Goal: Communication & Community: Connect with others

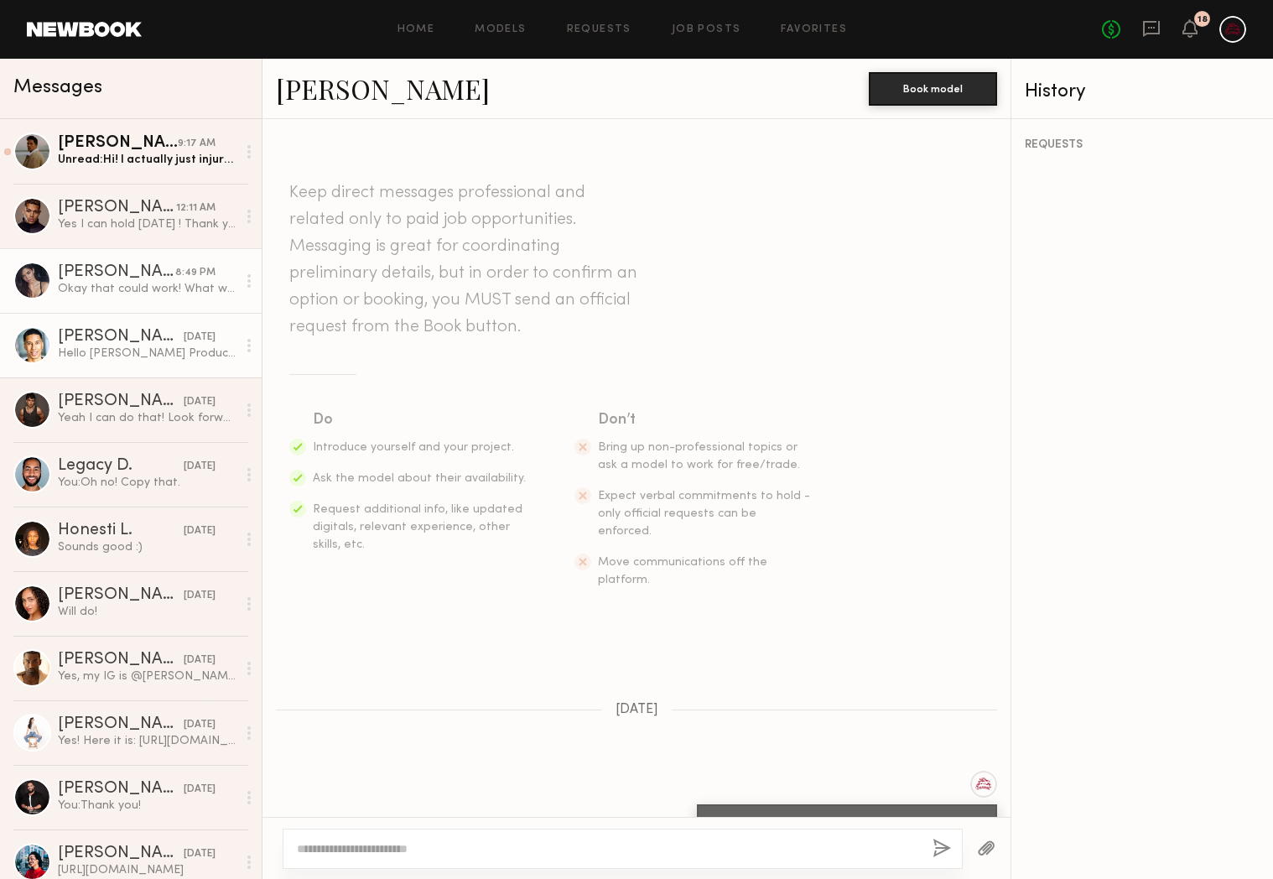
scroll to position [649, 0]
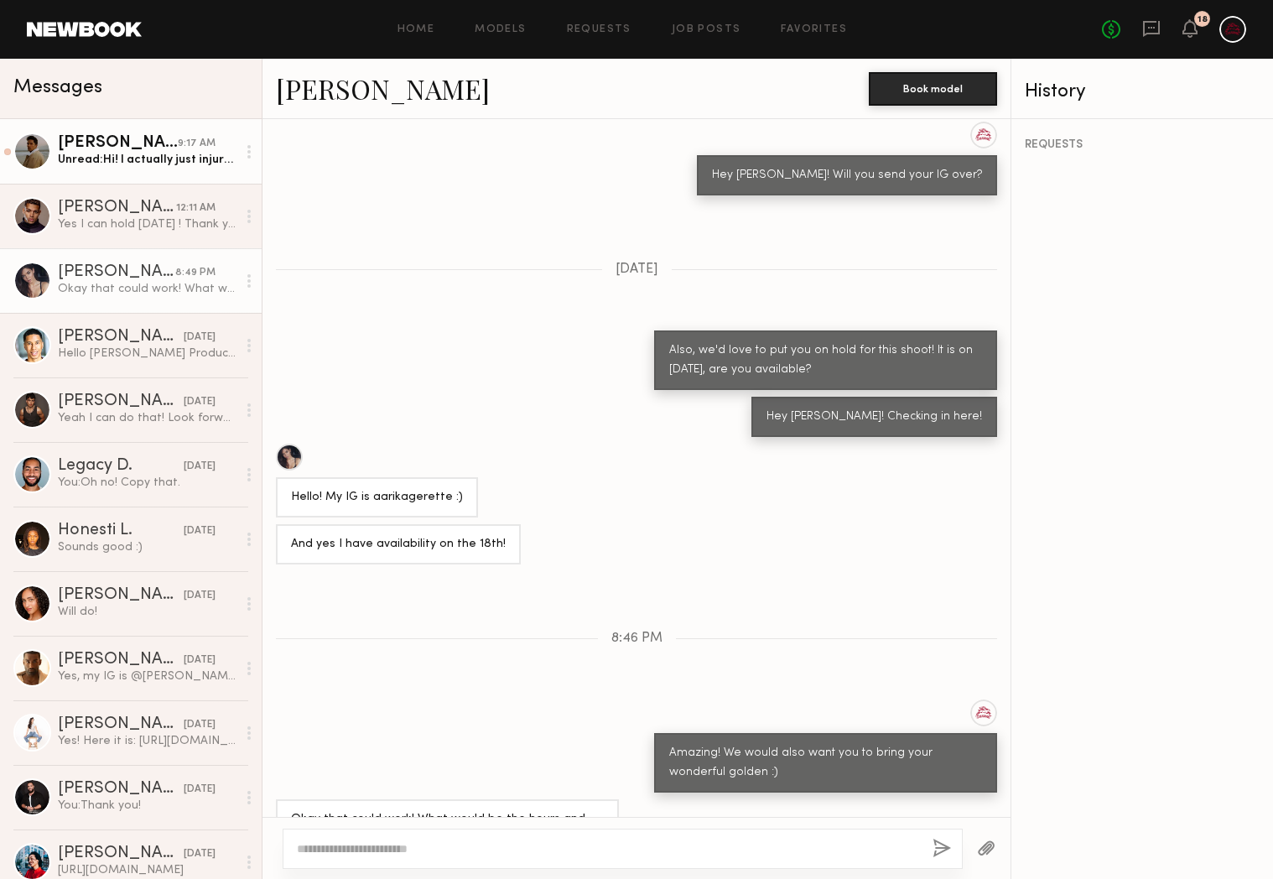
click at [111, 143] on div "[PERSON_NAME]" at bounding box center [118, 143] width 120 height 17
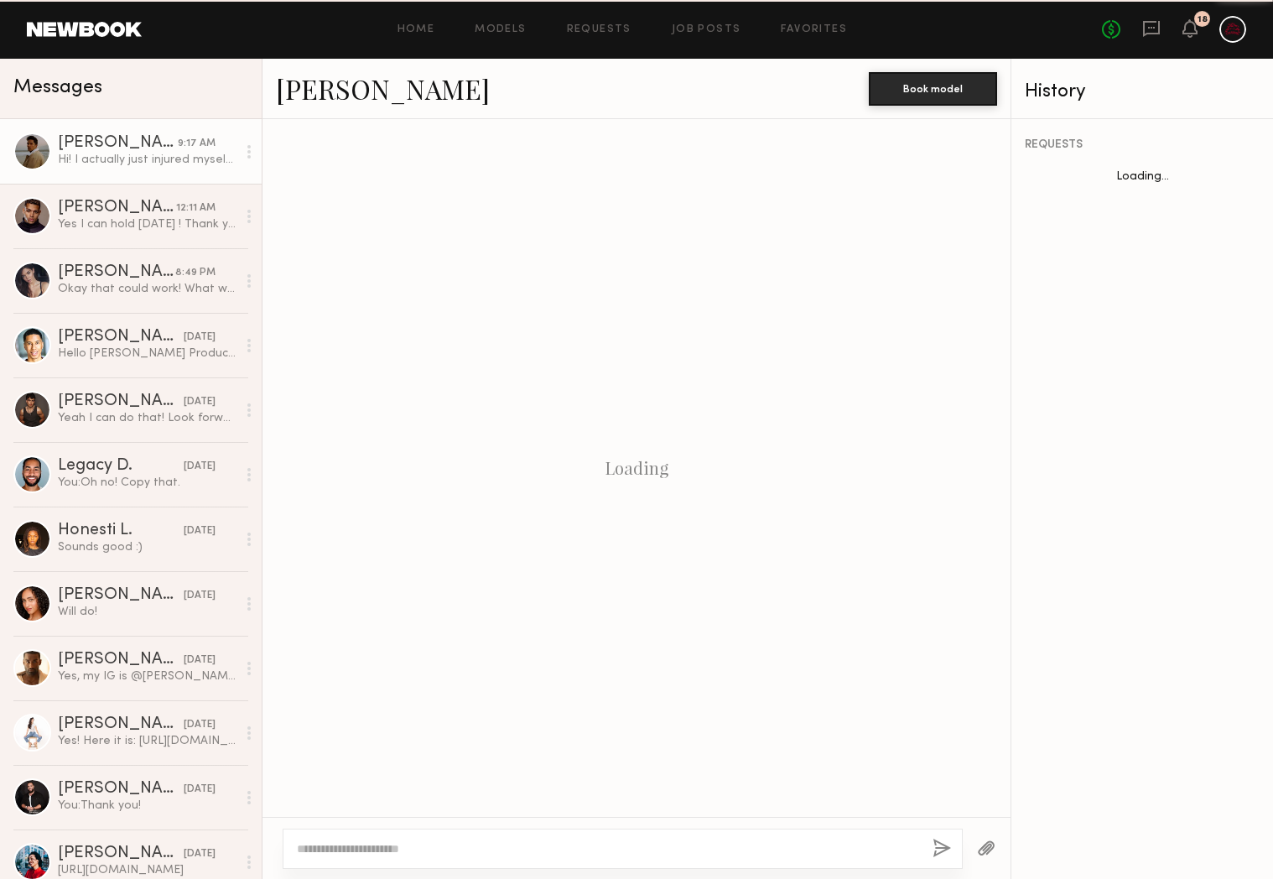
scroll to position [220, 0]
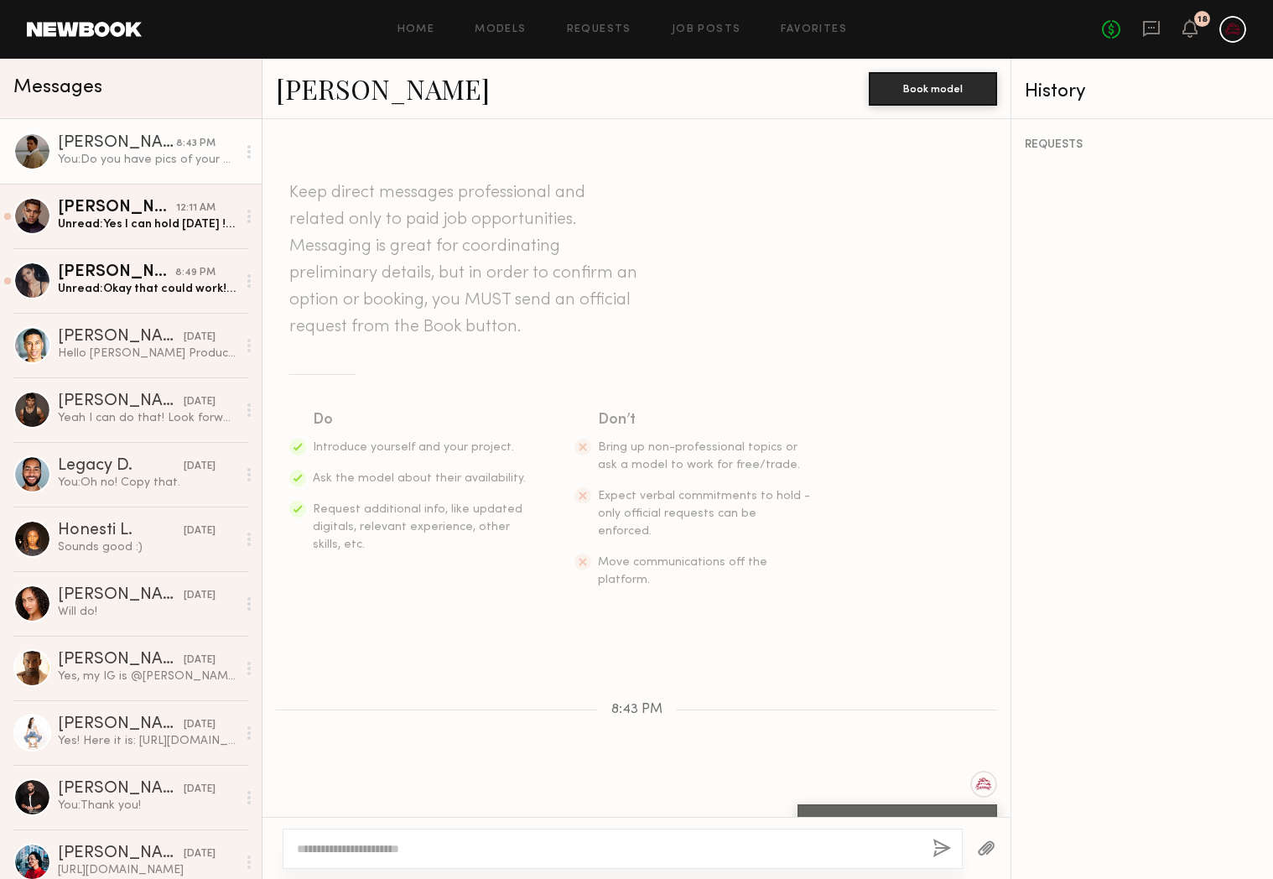
scroll to position [8, 0]
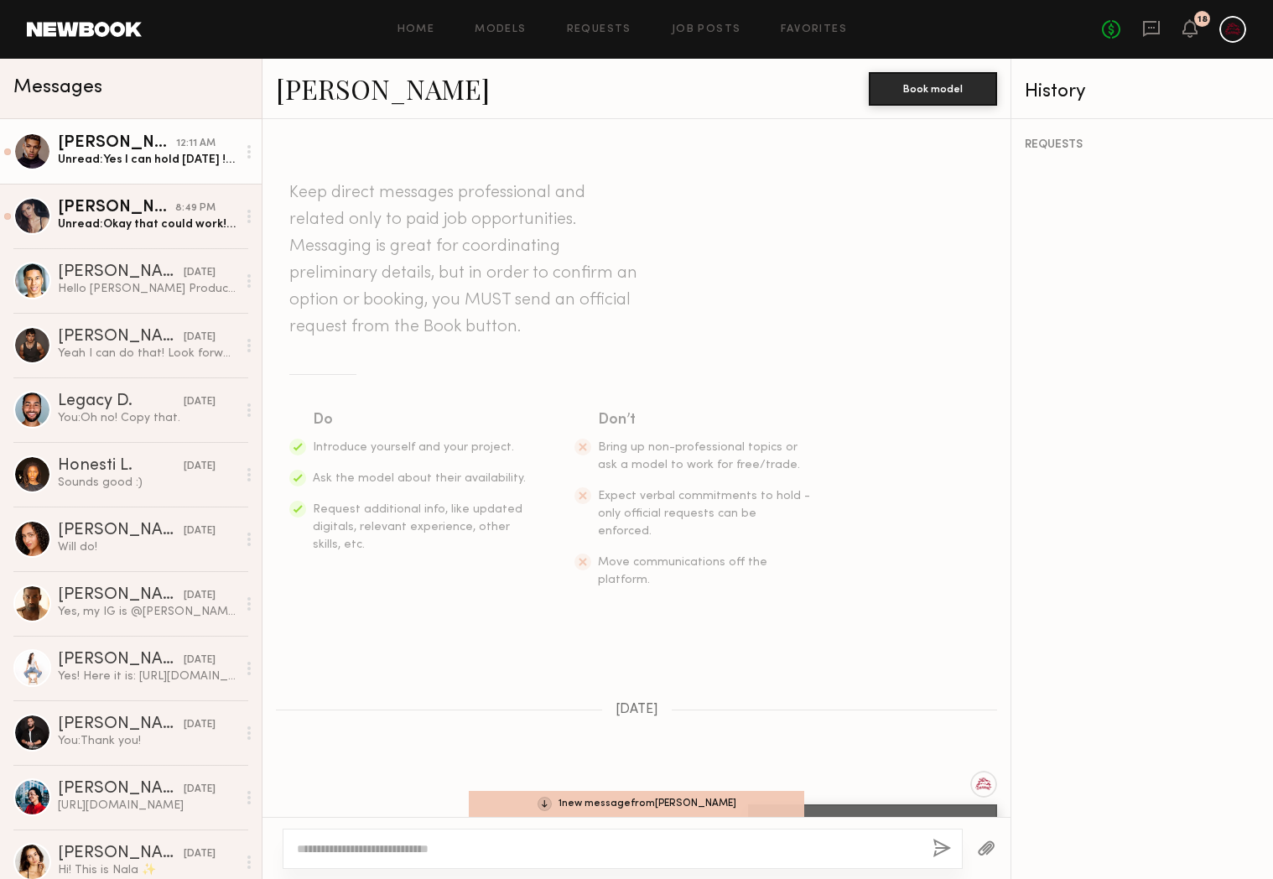
scroll to position [703, 0]
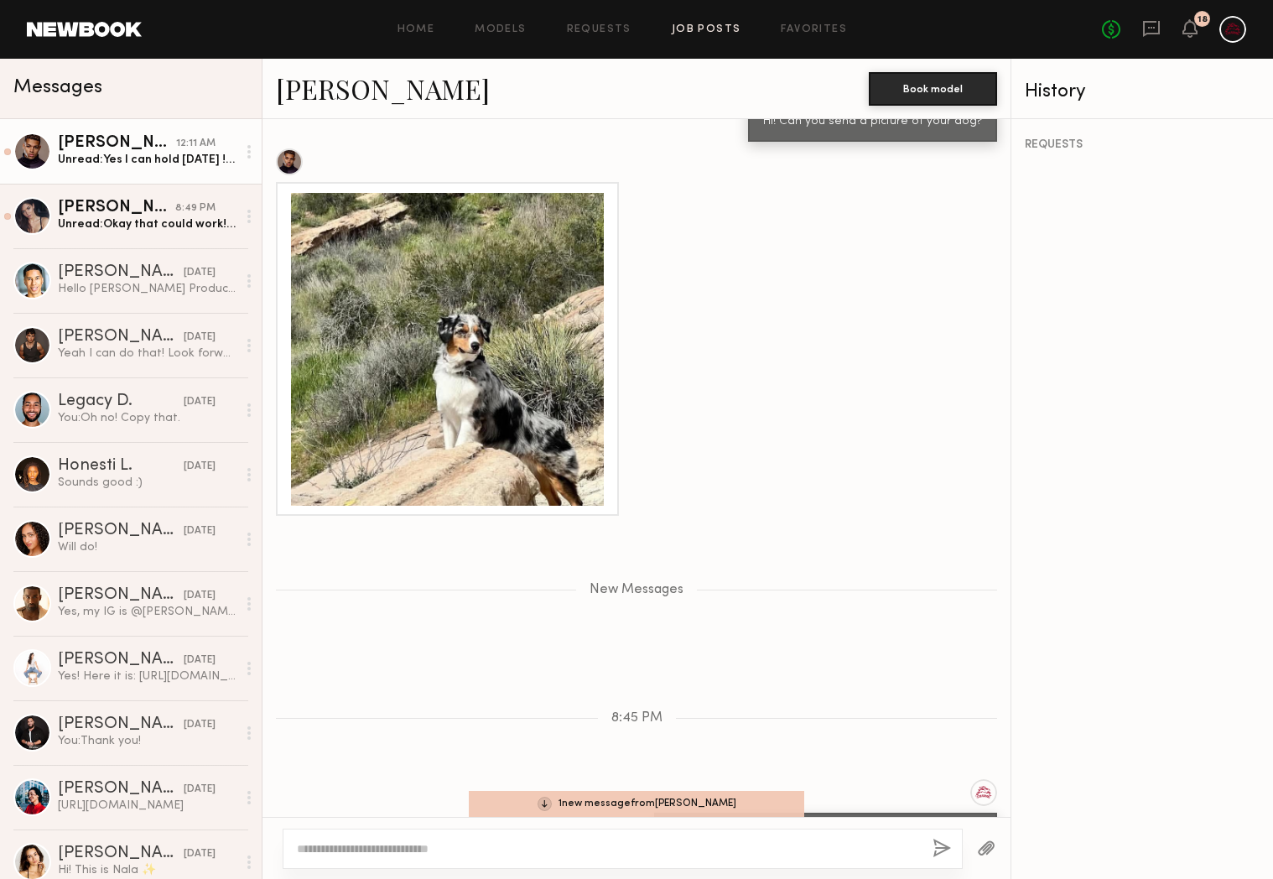
click at [708, 32] on link "Job Posts" at bounding box center [707, 29] width 70 height 11
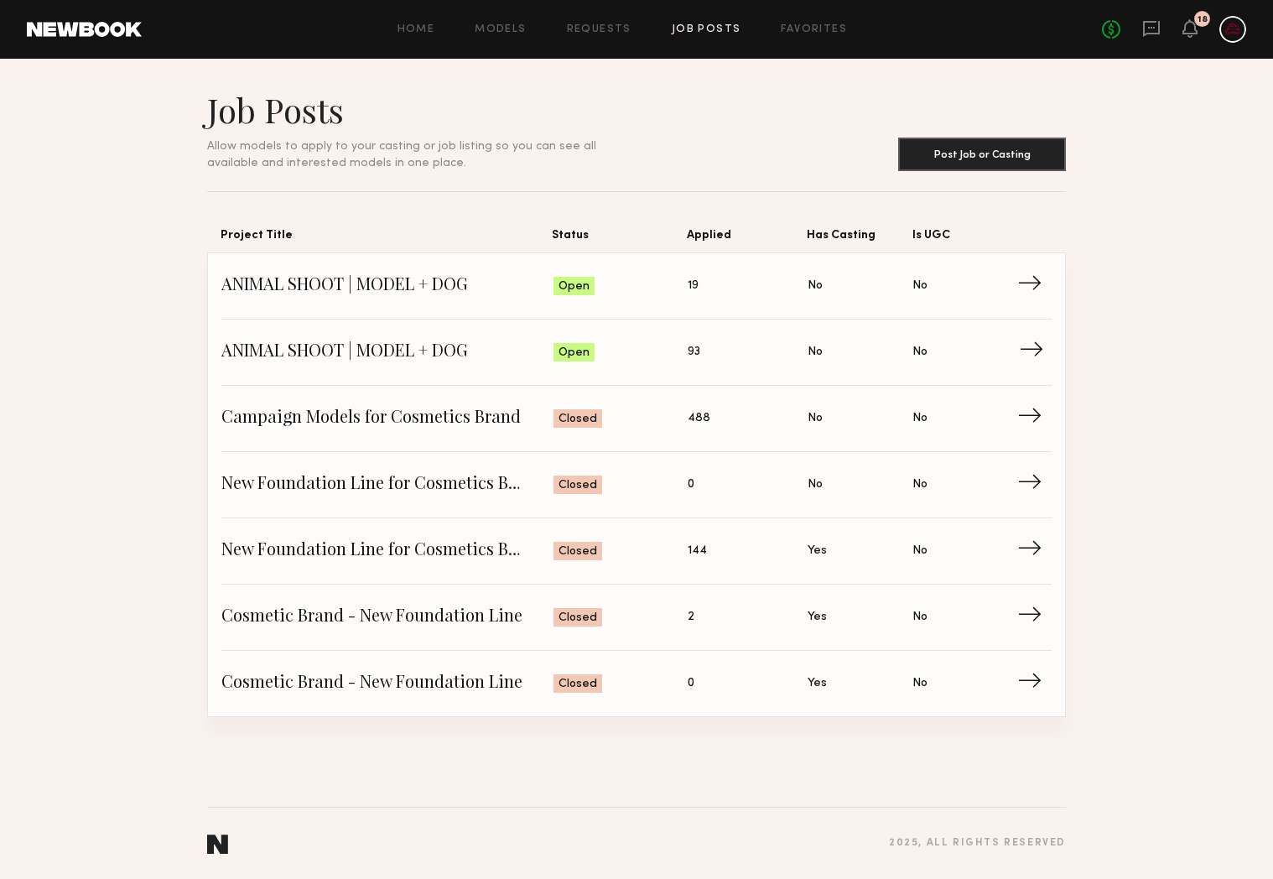
click at [565, 348] on span "Open" at bounding box center [573, 353] width 31 height 17
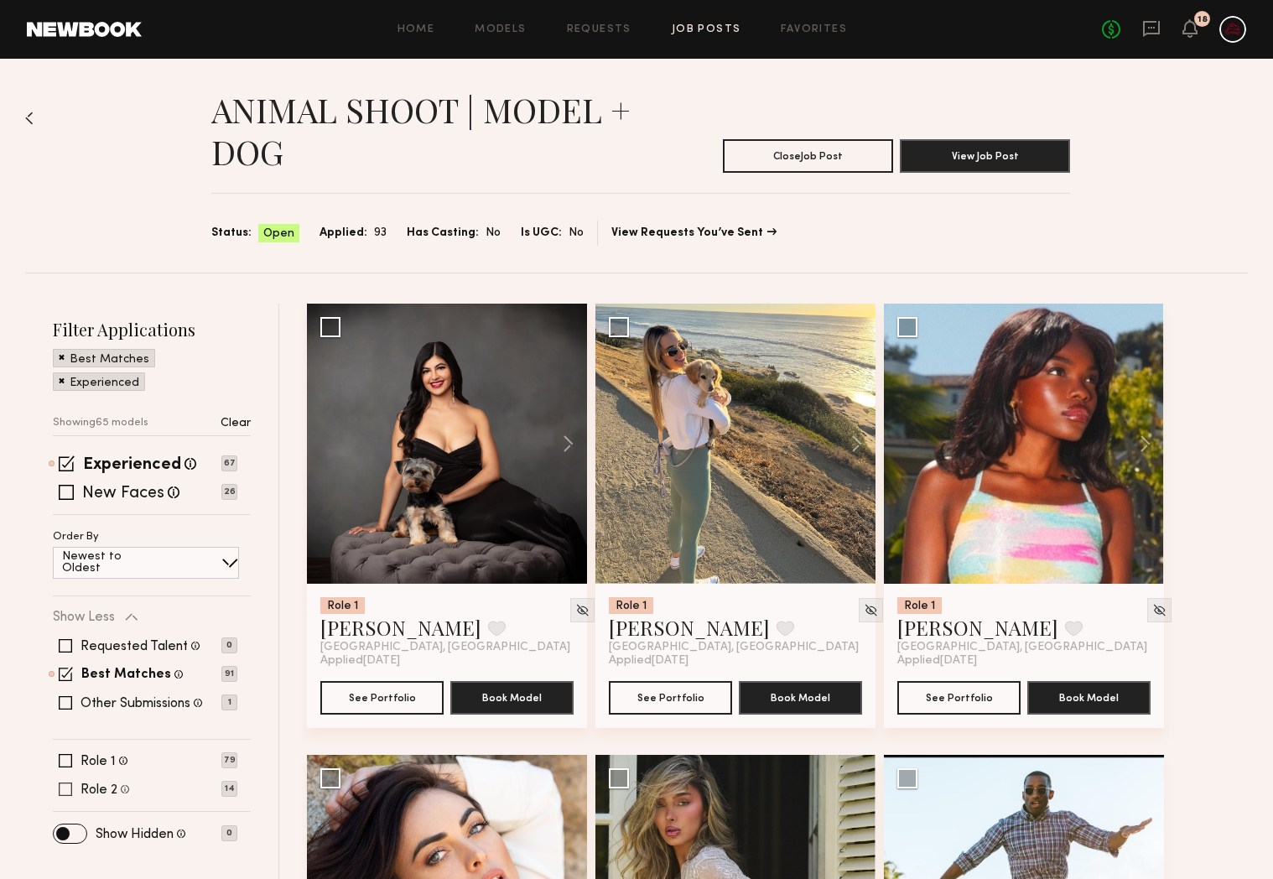
click at [66, 789] on span at bounding box center [65, 788] width 13 height 13
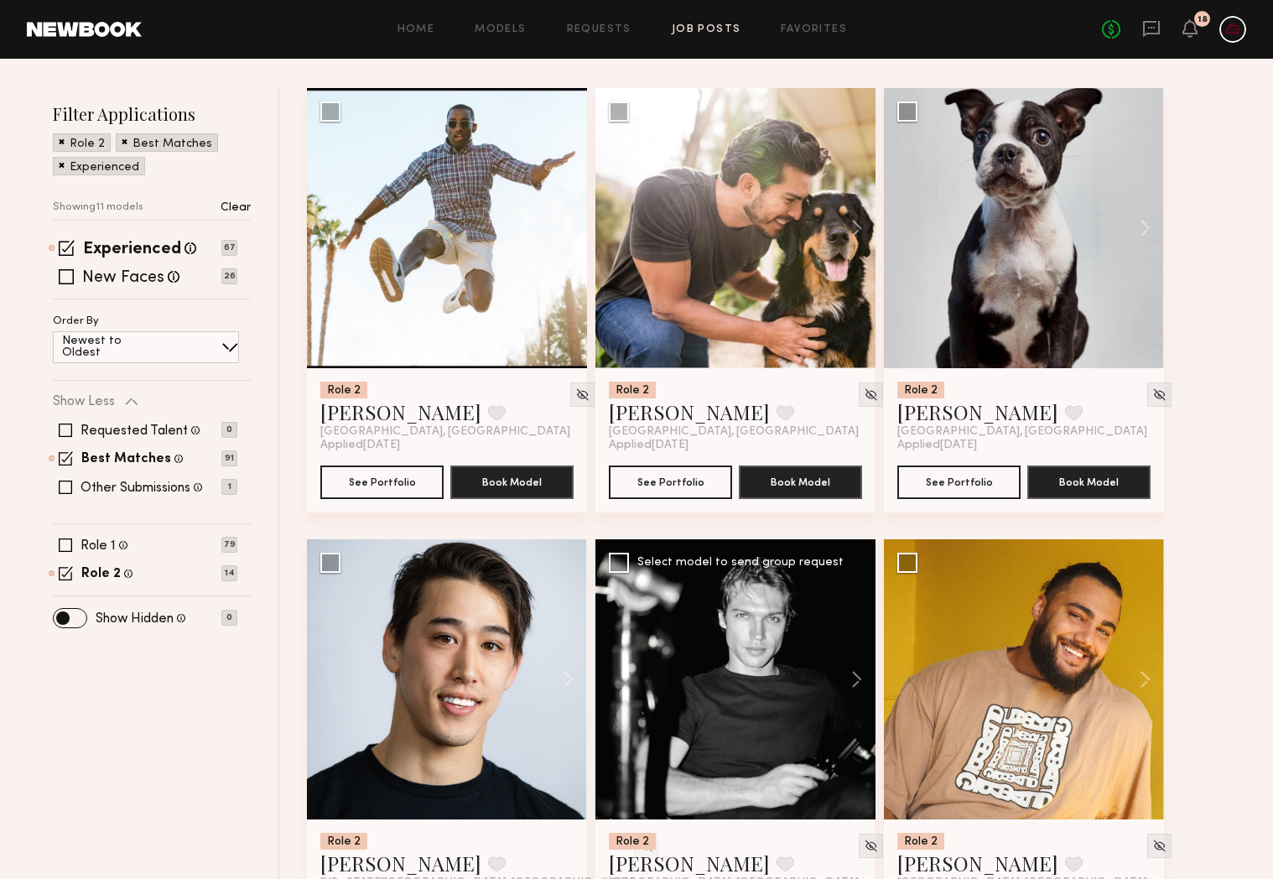
scroll to position [192, 0]
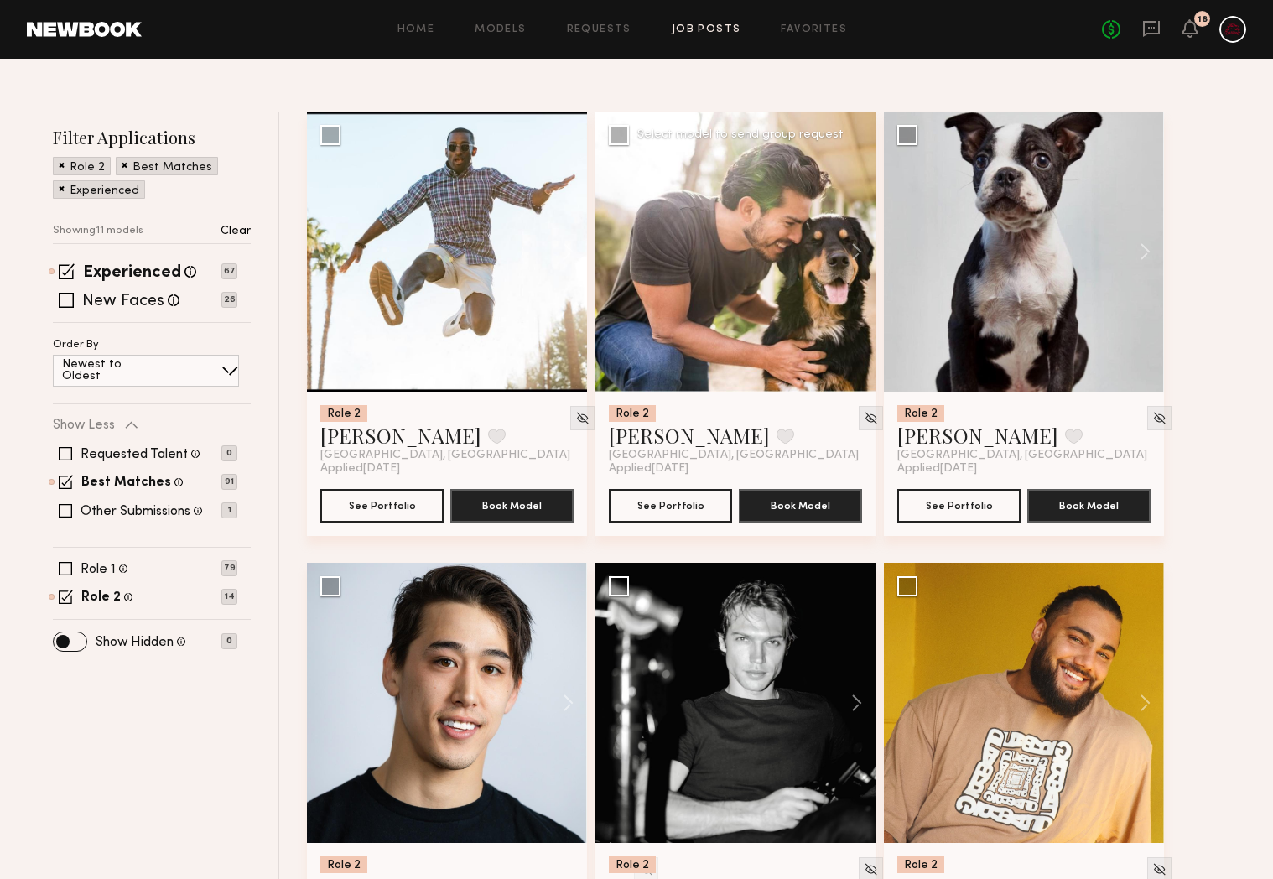
click at [726, 357] on div at bounding box center [735, 252] width 280 height 280
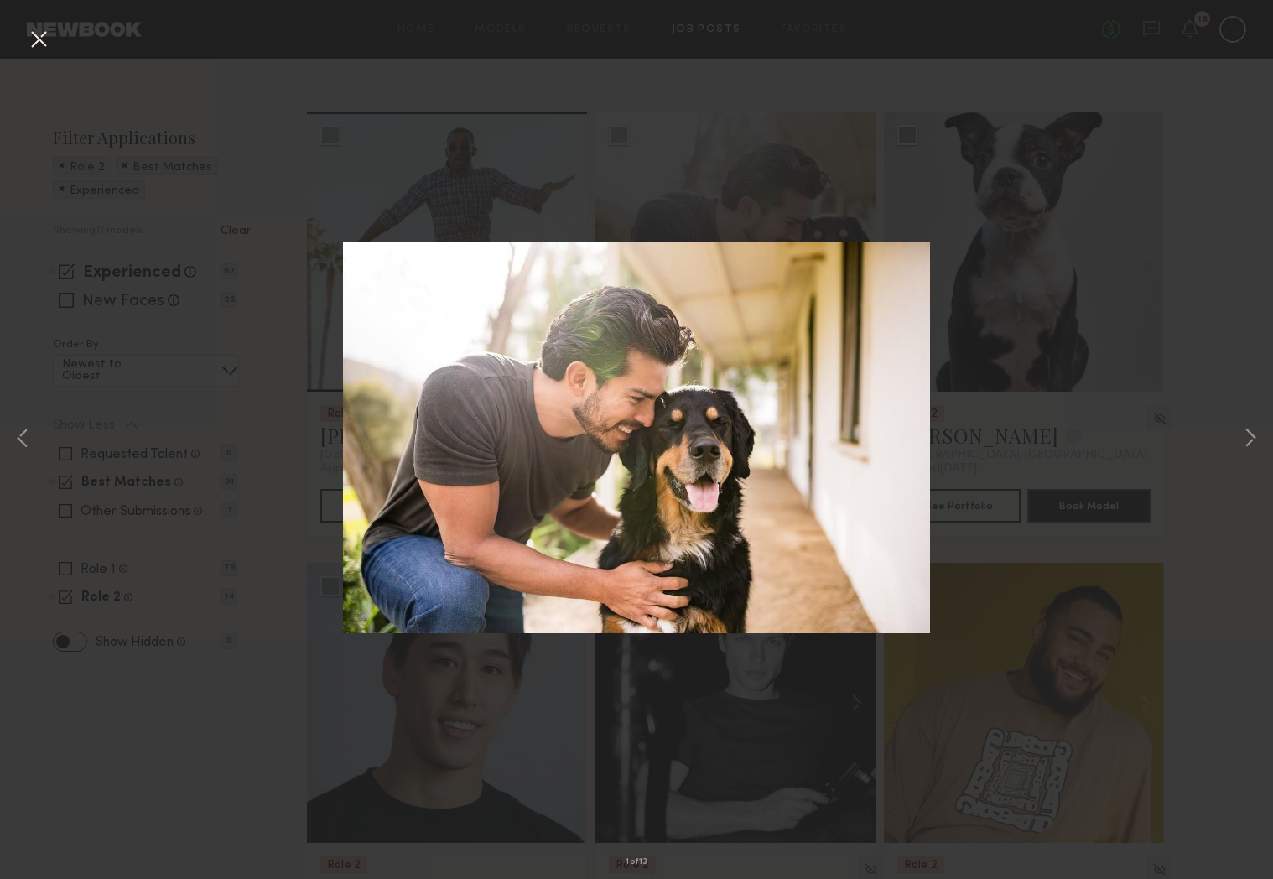
click at [1062, 36] on div "1 of 13" at bounding box center [636, 439] width 1273 height 879
click at [1024, 129] on div "1 of 13" at bounding box center [636, 439] width 1273 height 879
click at [25, 25] on button at bounding box center [38, 40] width 27 height 30
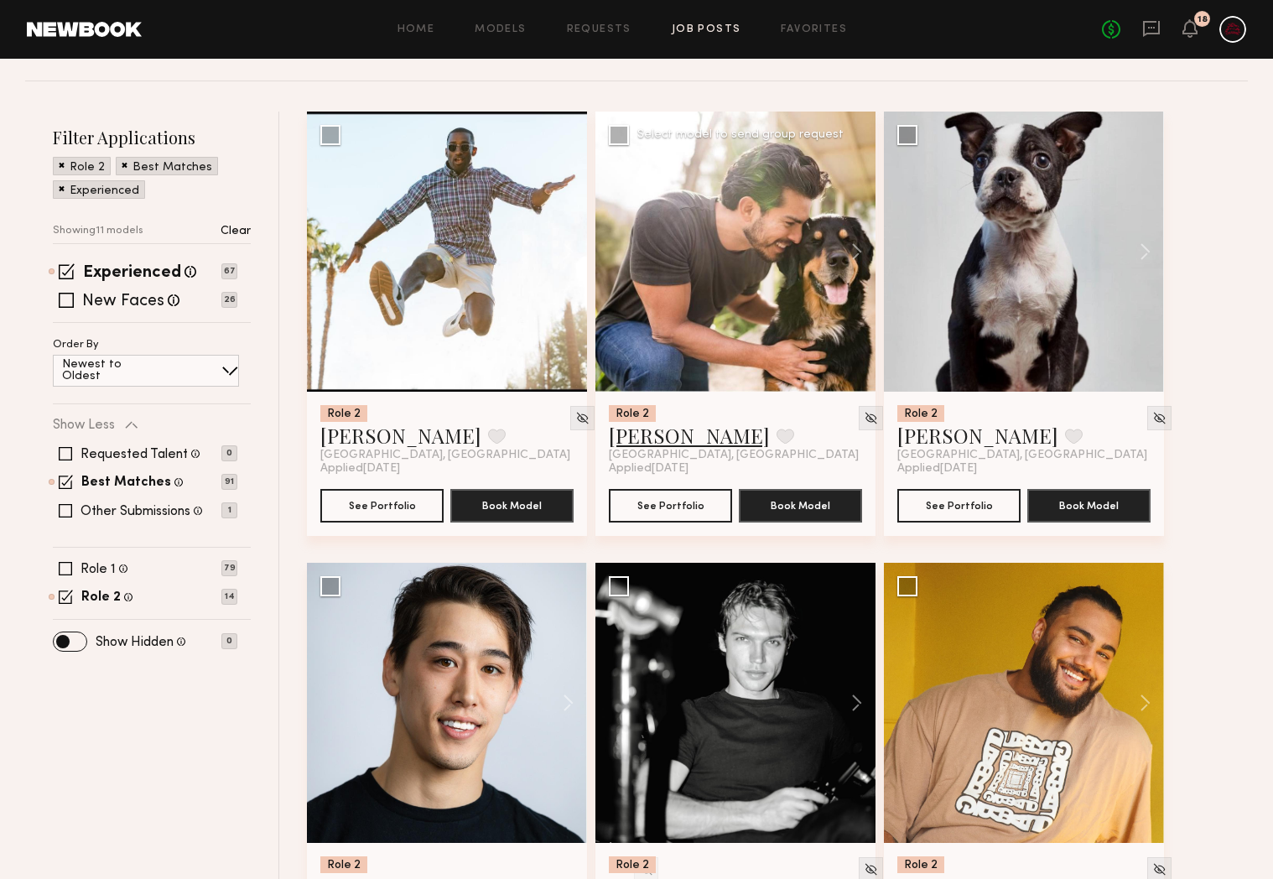
click at [659, 438] on link "[PERSON_NAME]" at bounding box center [689, 435] width 161 height 27
click at [701, 252] on div at bounding box center [735, 252] width 280 height 280
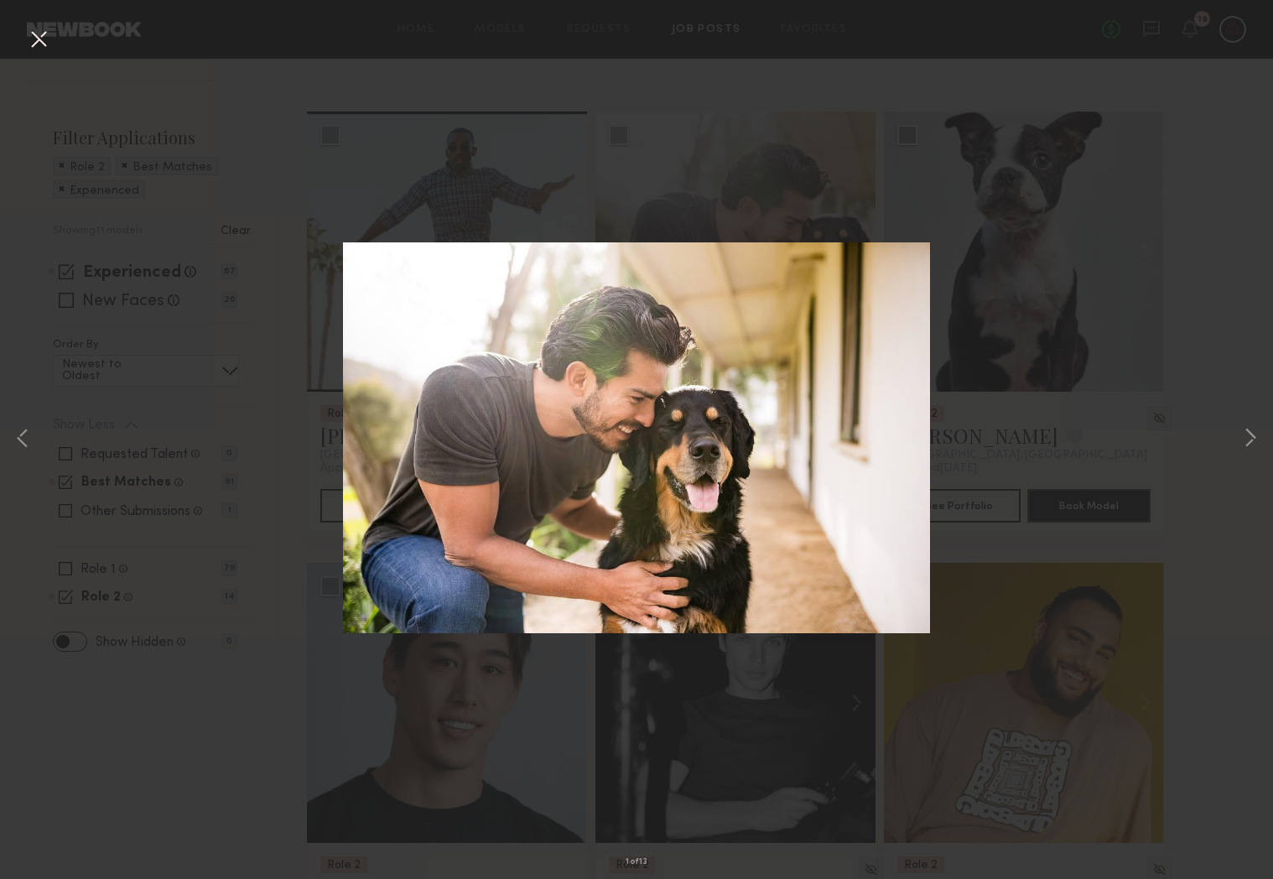
click at [39, 27] on button at bounding box center [38, 40] width 27 height 30
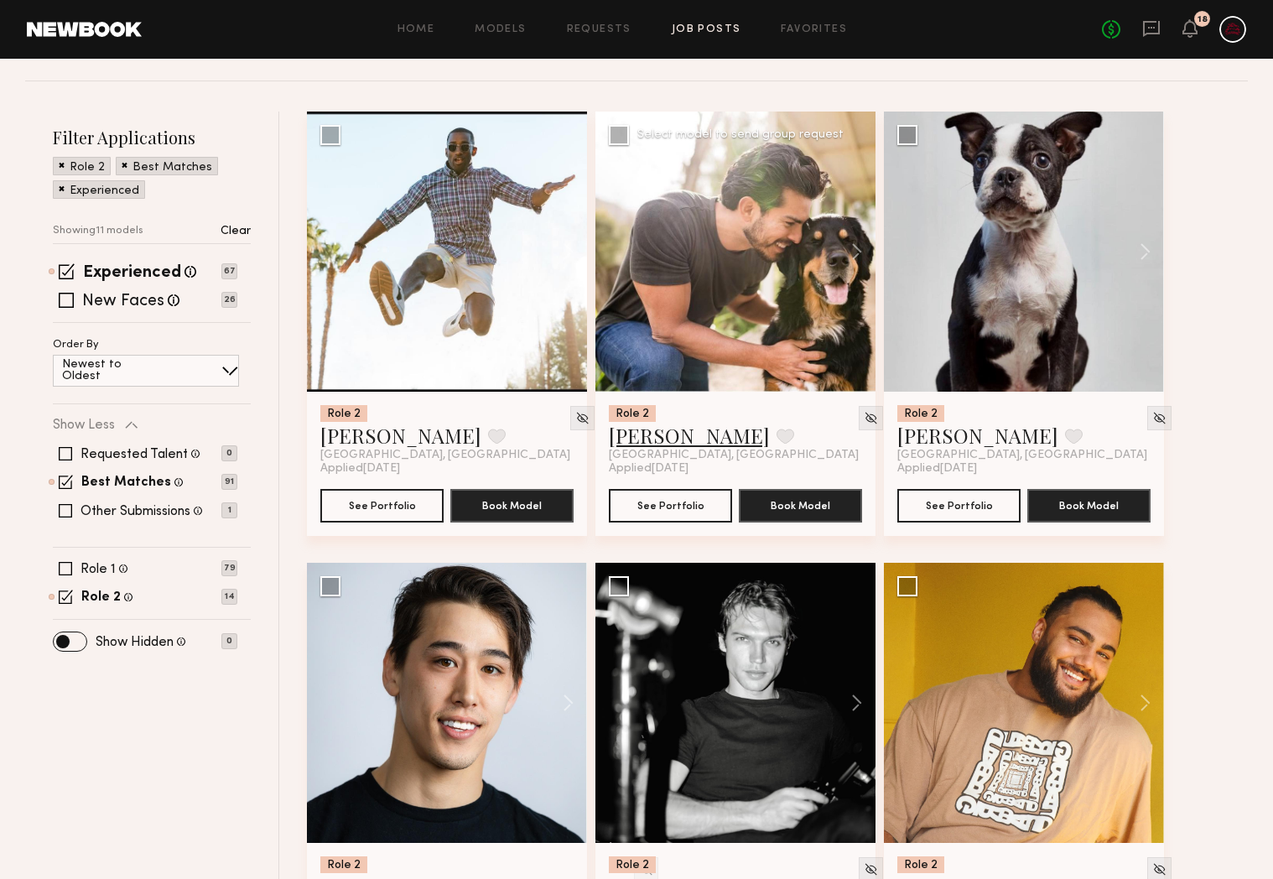
click at [656, 428] on link "[PERSON_NAME]" at bounding box center [689, 435] width 161 height 27
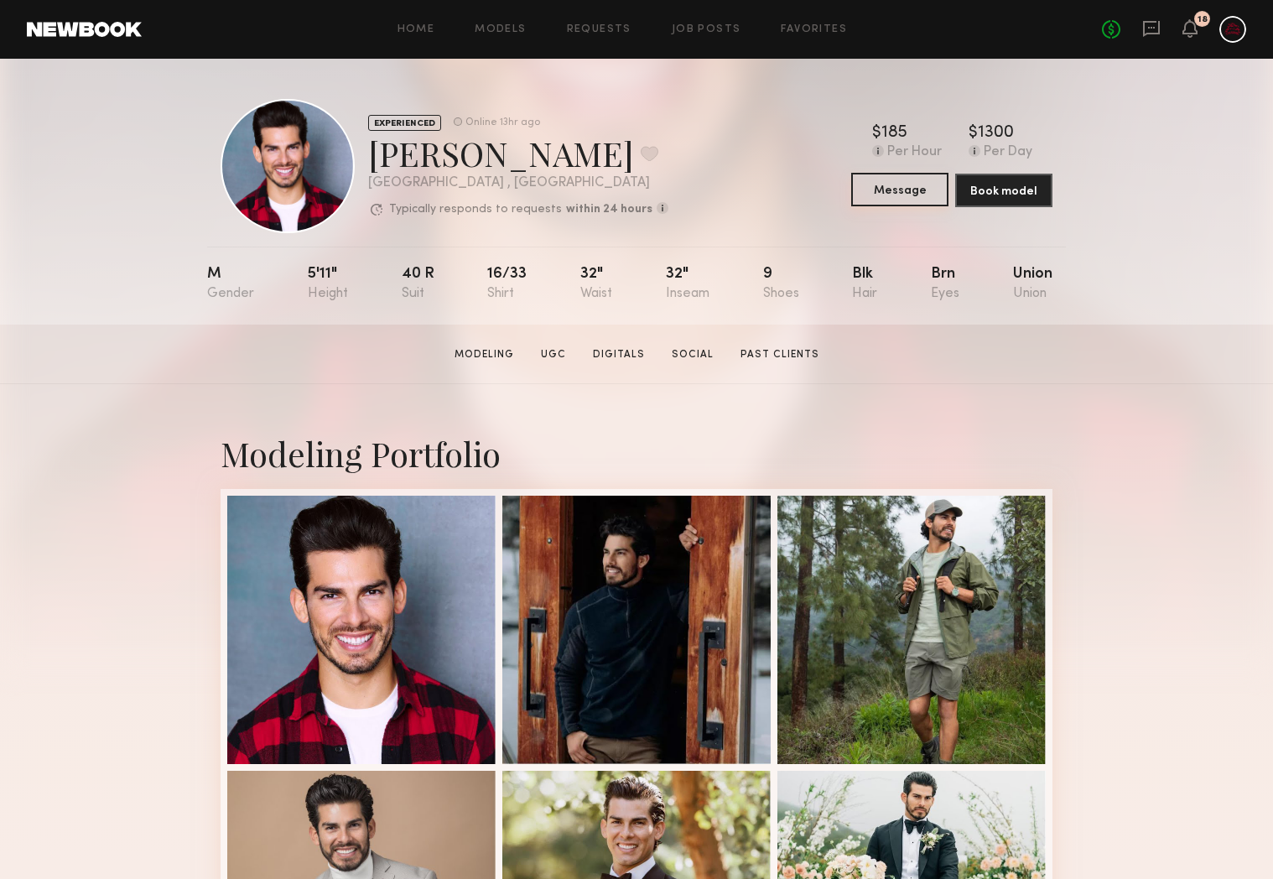
click at [889, 190] on button "Message" at bounding box center [899, 190] width 97 height 34
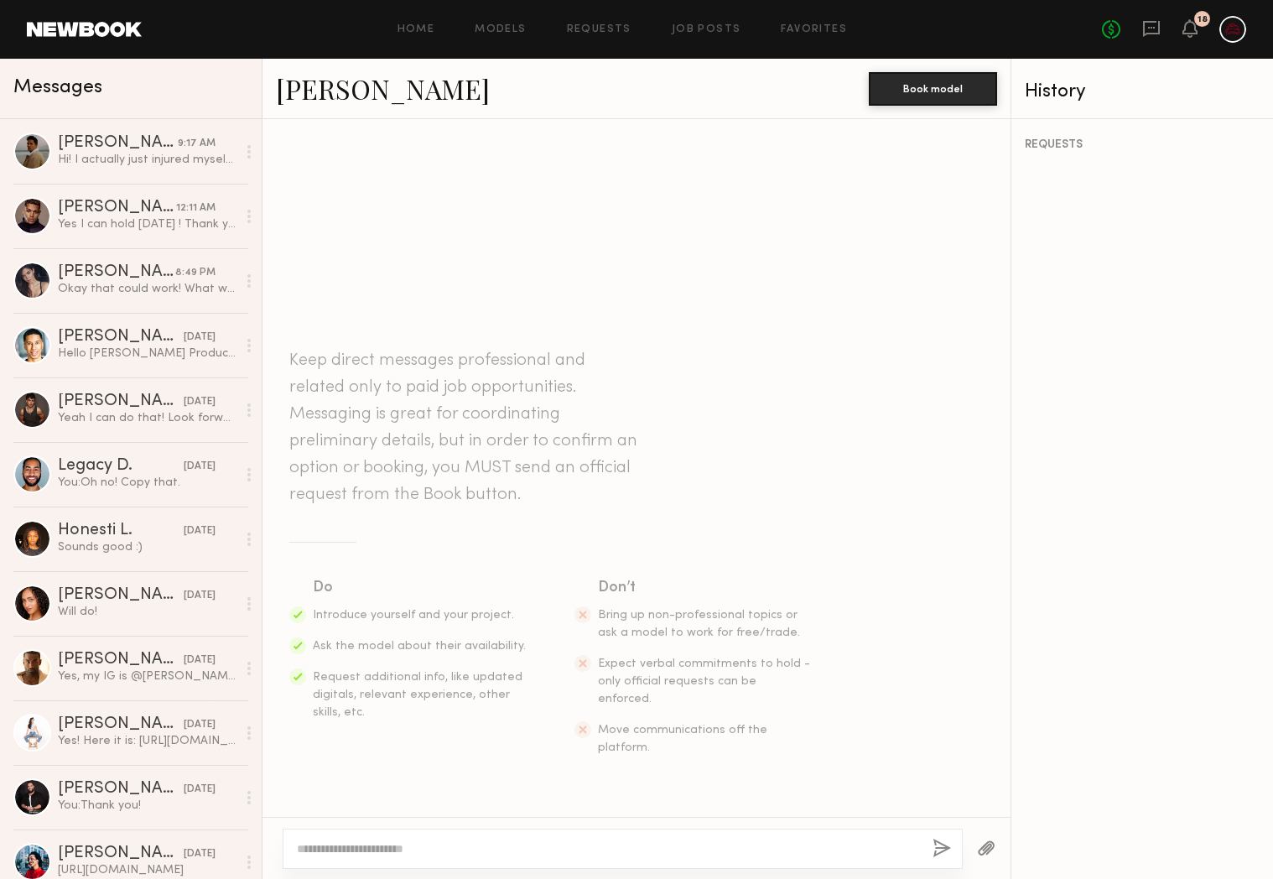
click at [569, 840] on textarea at bounding box center [608, 848] width 622 height 17
type textarea "**********"
click at [942, 851] on button "button" at bounding box center [941, 848] width 18 height 21
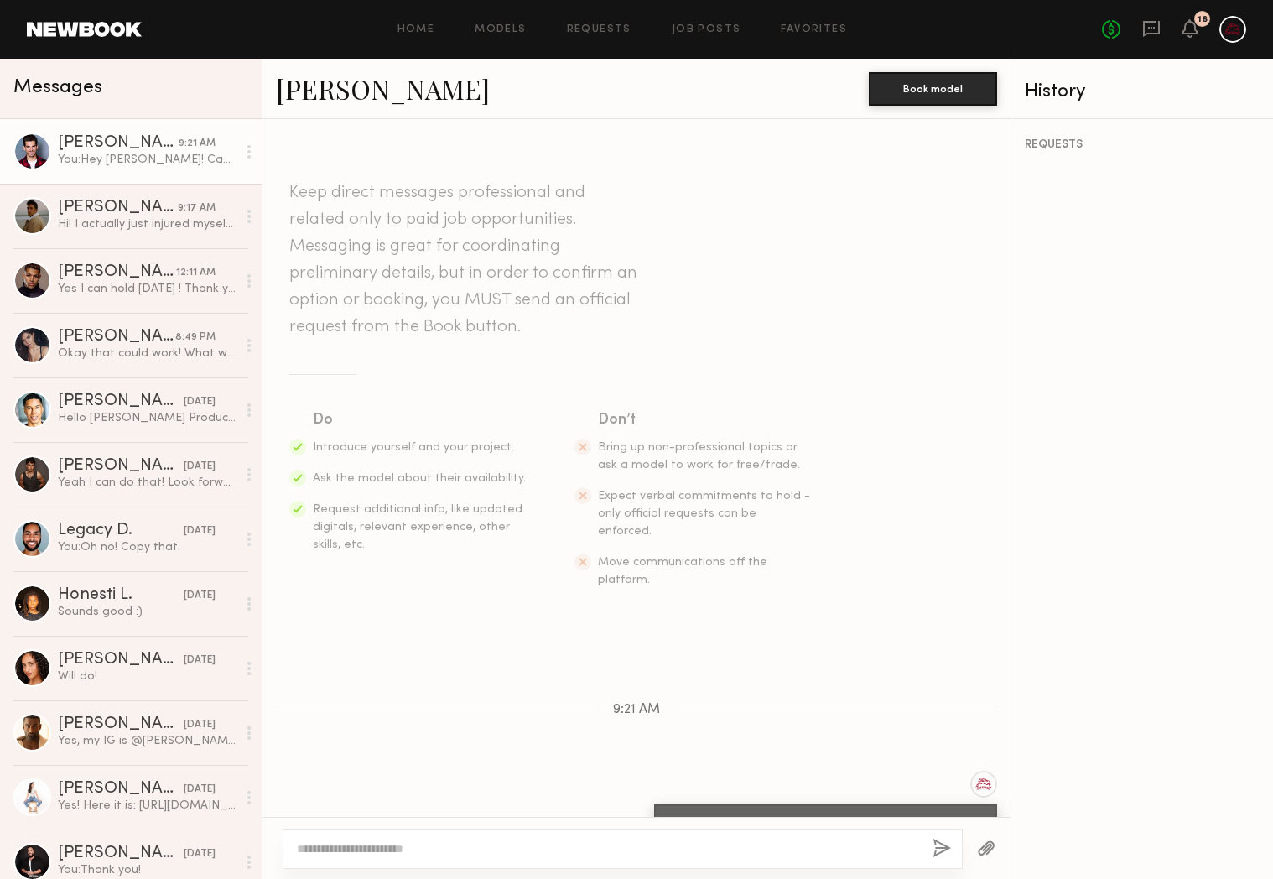
scroll to position [27, 0]
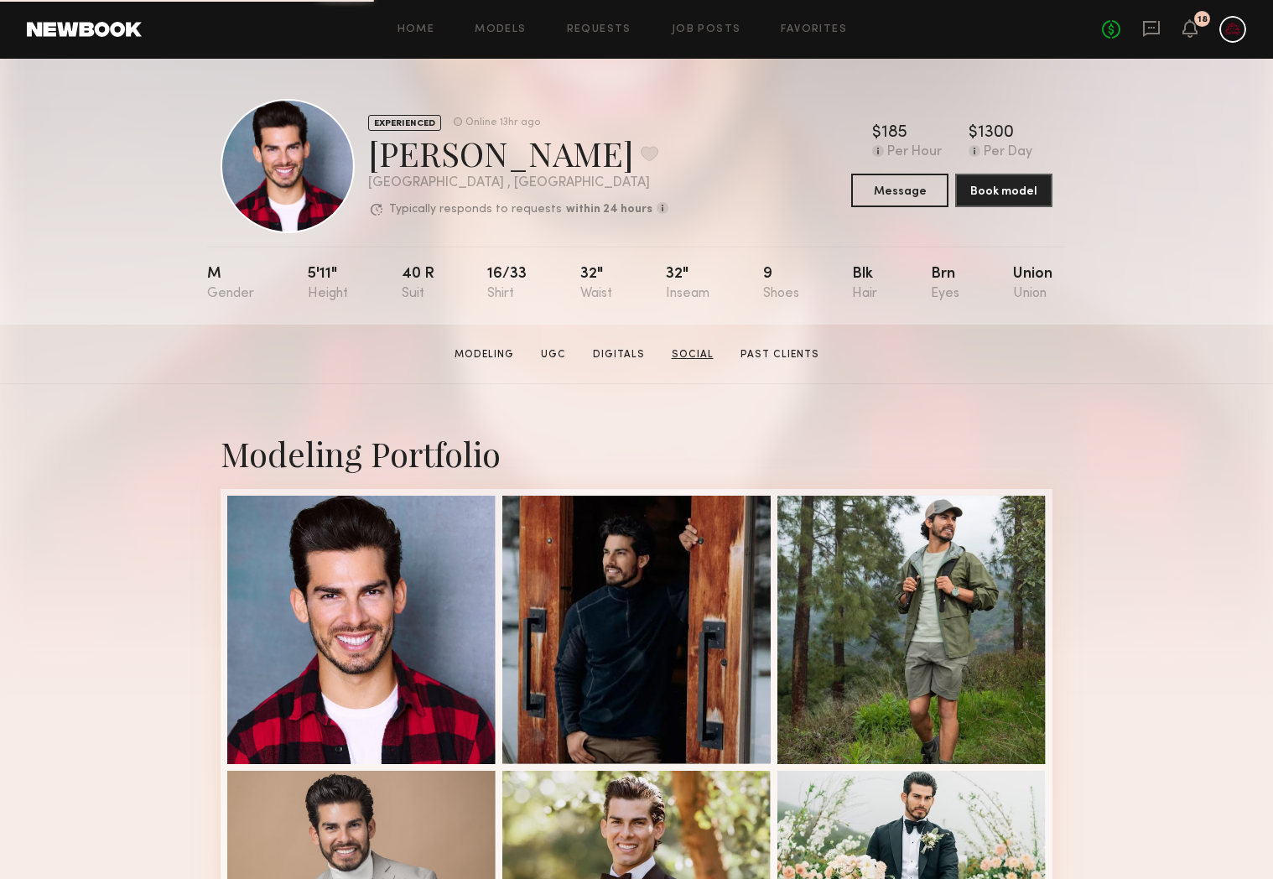
click at [701, 353] on link "Social" at bounding box center [692, 354] width 55 height 15
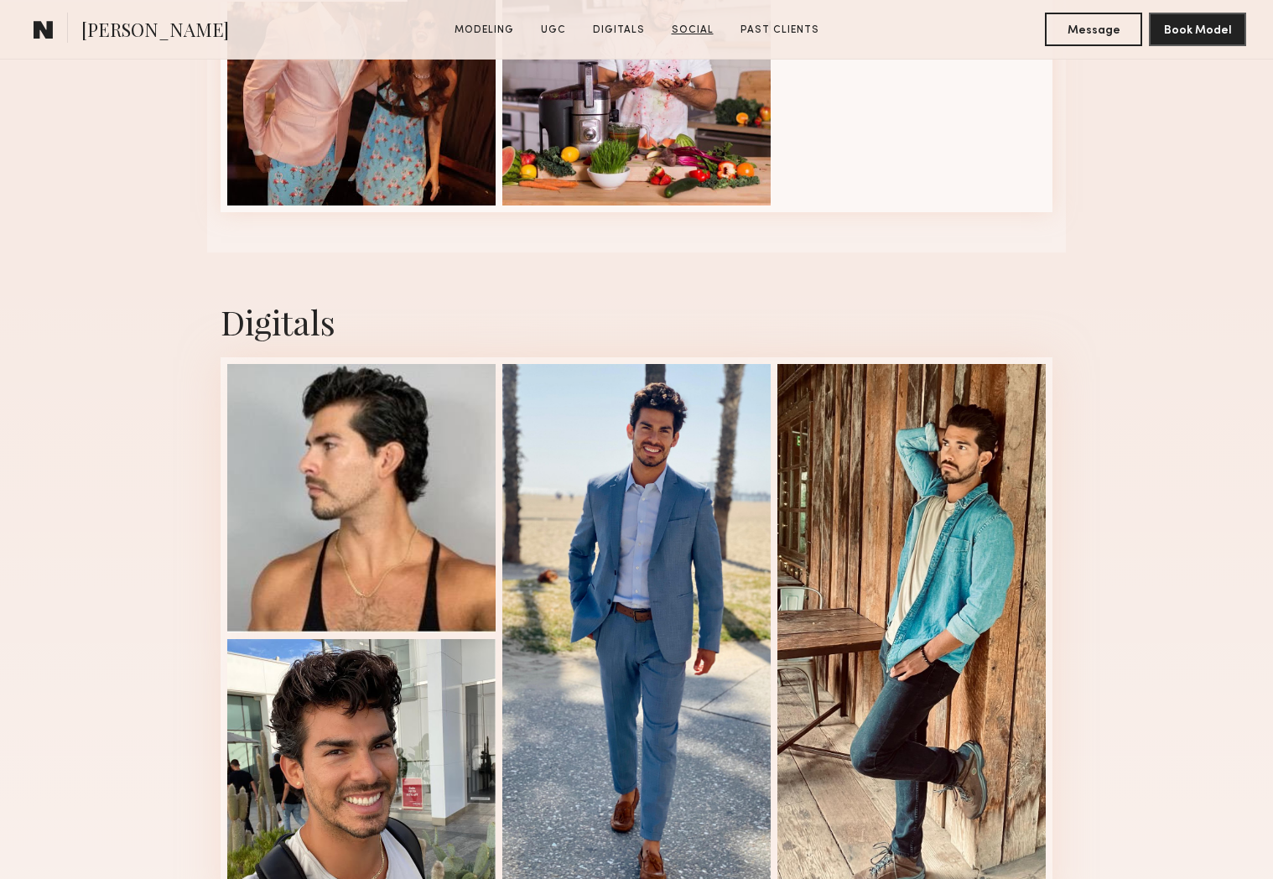
scroll to position [3441, 0]
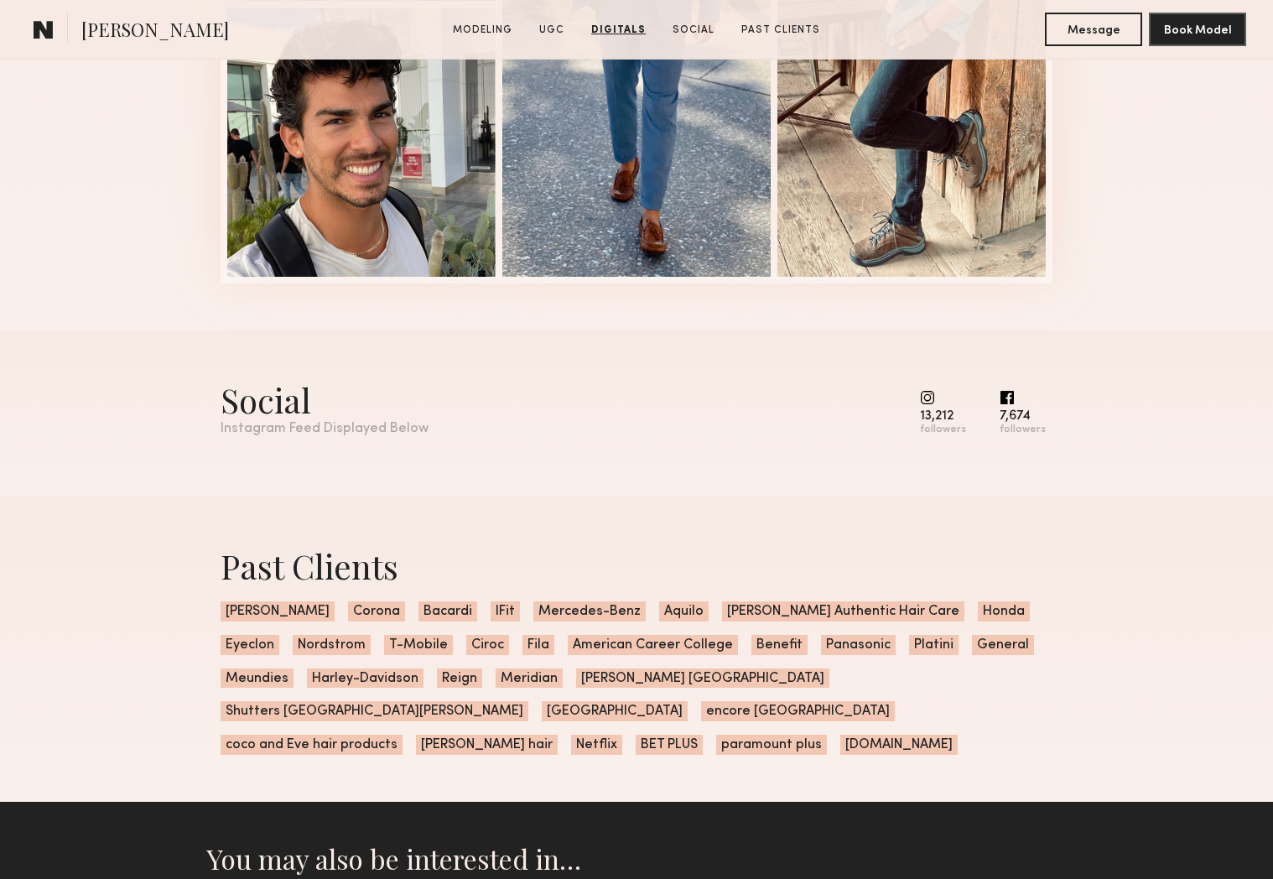
click at [939, 397] on common-icon at bounding box center [943, 397] width 46 height 15
click at [945, 418] on div "13,212" at bounding box center [943, 416] width 46 height 13
click at [947, 432] on div "followers" at bounding box center [943, 429] width 46 height 13
click at [288, 407] on div "Social" at bounding box center [324, 399] width 208 height 44
click at [932, 399] on common-icon at bounding box center [943, 397] width 46 height 15
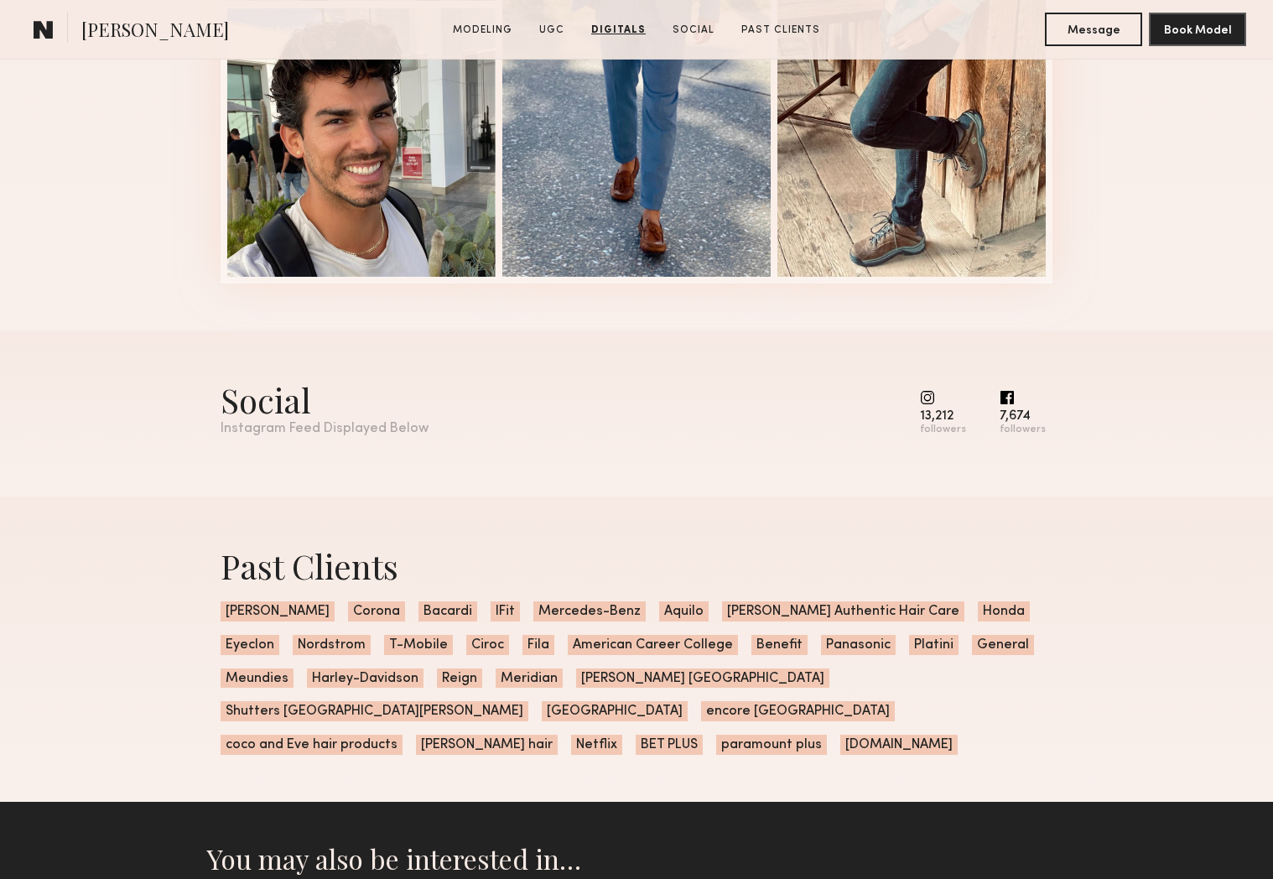
click at [936, 394] on common-icon at bounding box center [943, 397] width 46 height 15
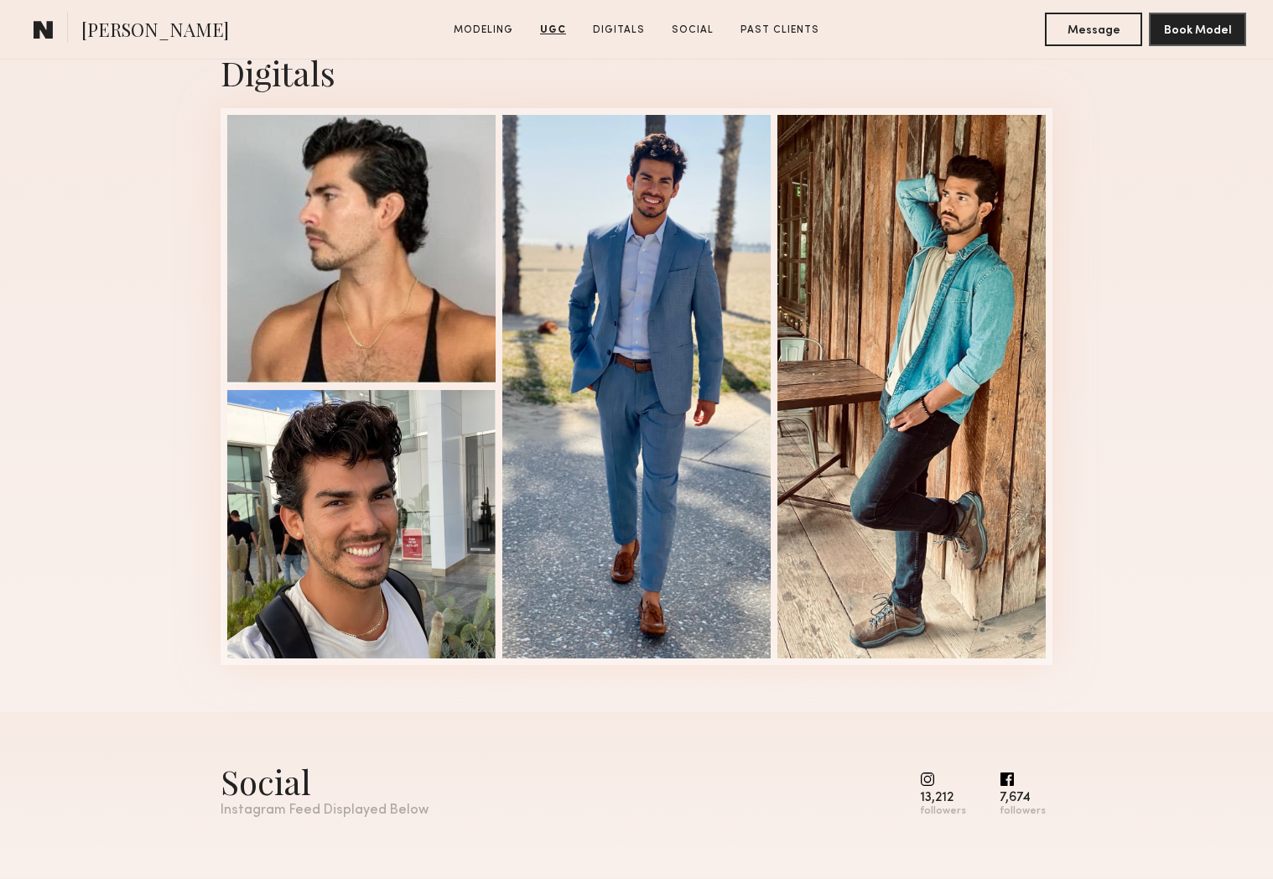
scroll to position [3377, 0]
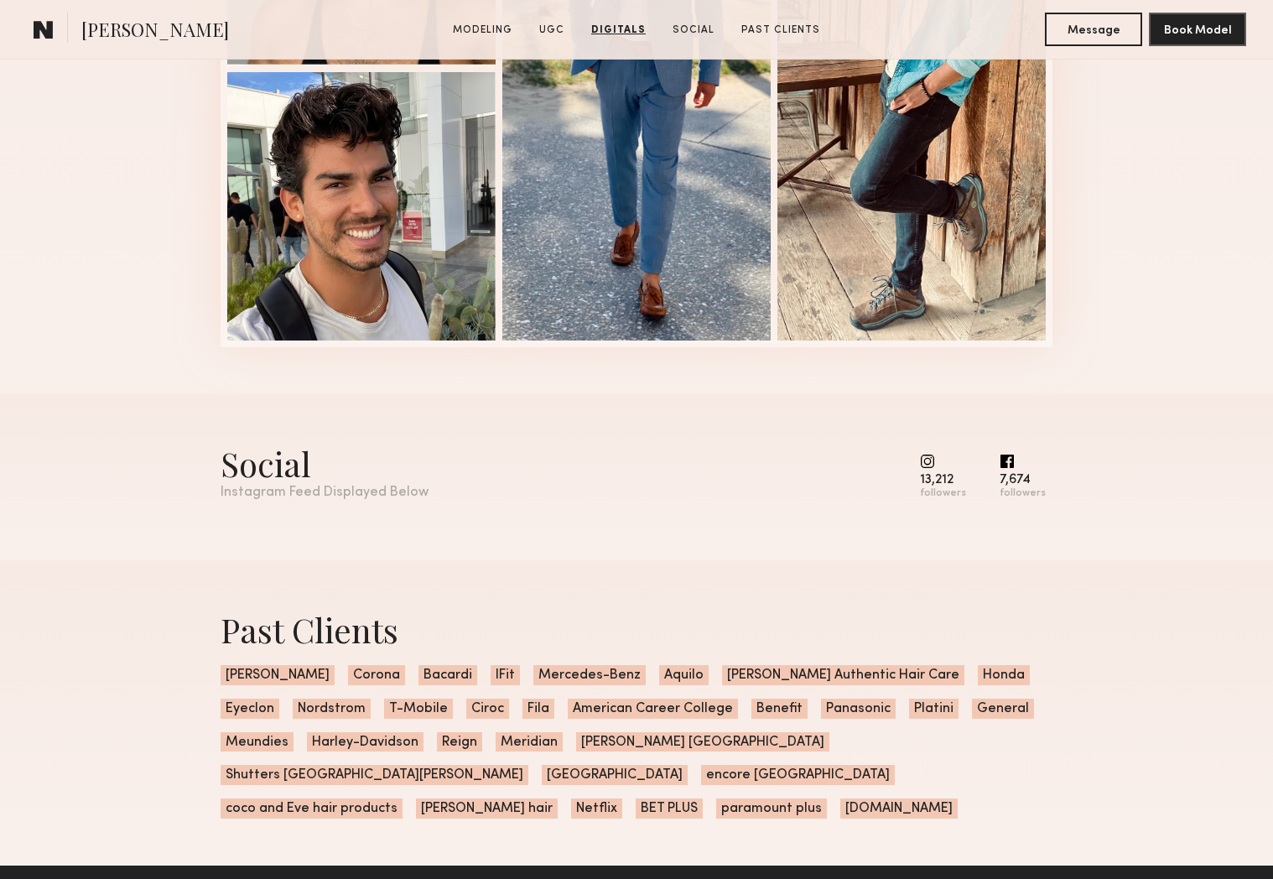
click at [940, 478] on div "13,212" at bounding box center [943, 480] width 46 height 13
click at [932, 469] on div "13,212 followers" at bounding box center [943, 477] width 46 height 46
click at [366, 471] on div "Social" at bounding box center [324, 463] width 208 height 44
click at [931, 456] on common-icon at bounding box center [943, 461] width 46 height 15
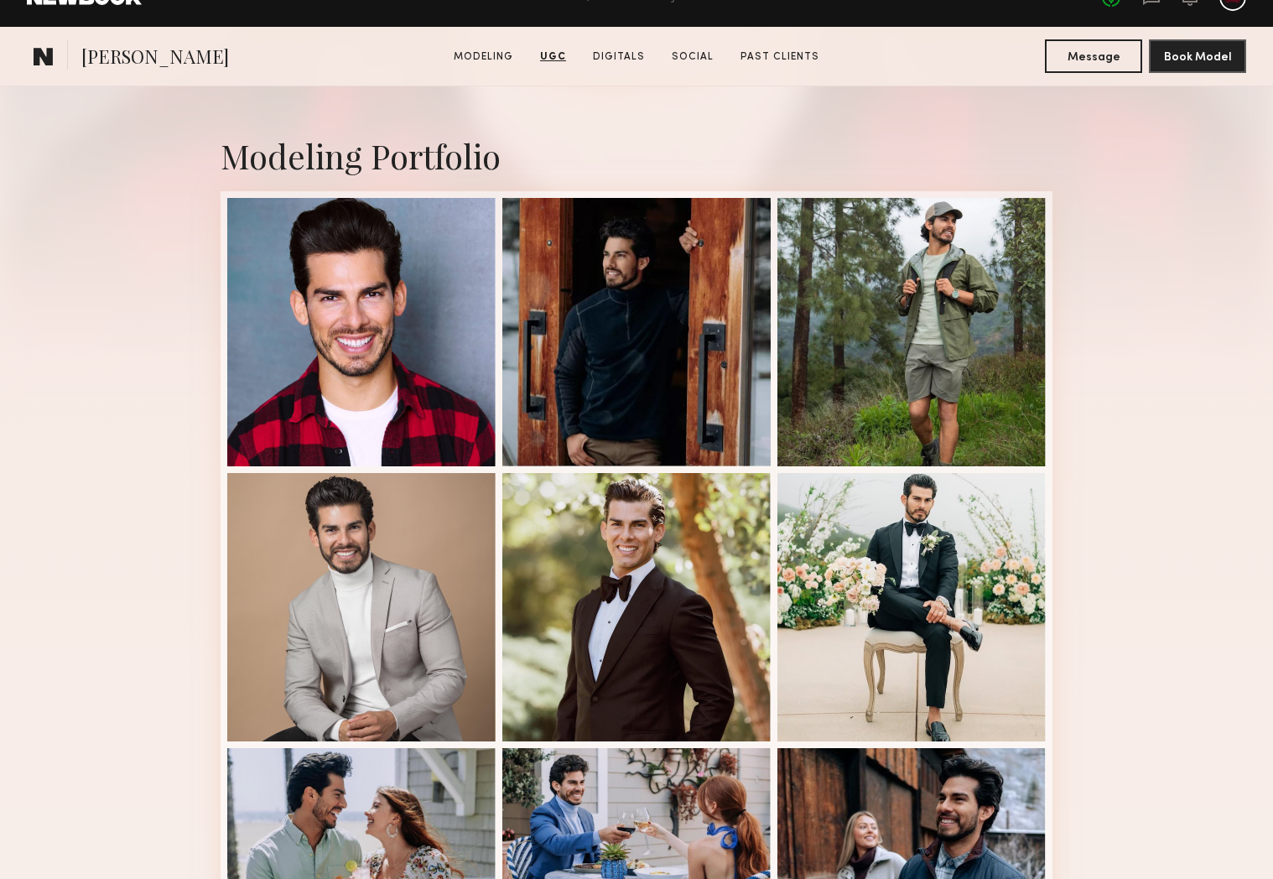
scroll to position [0, 0]
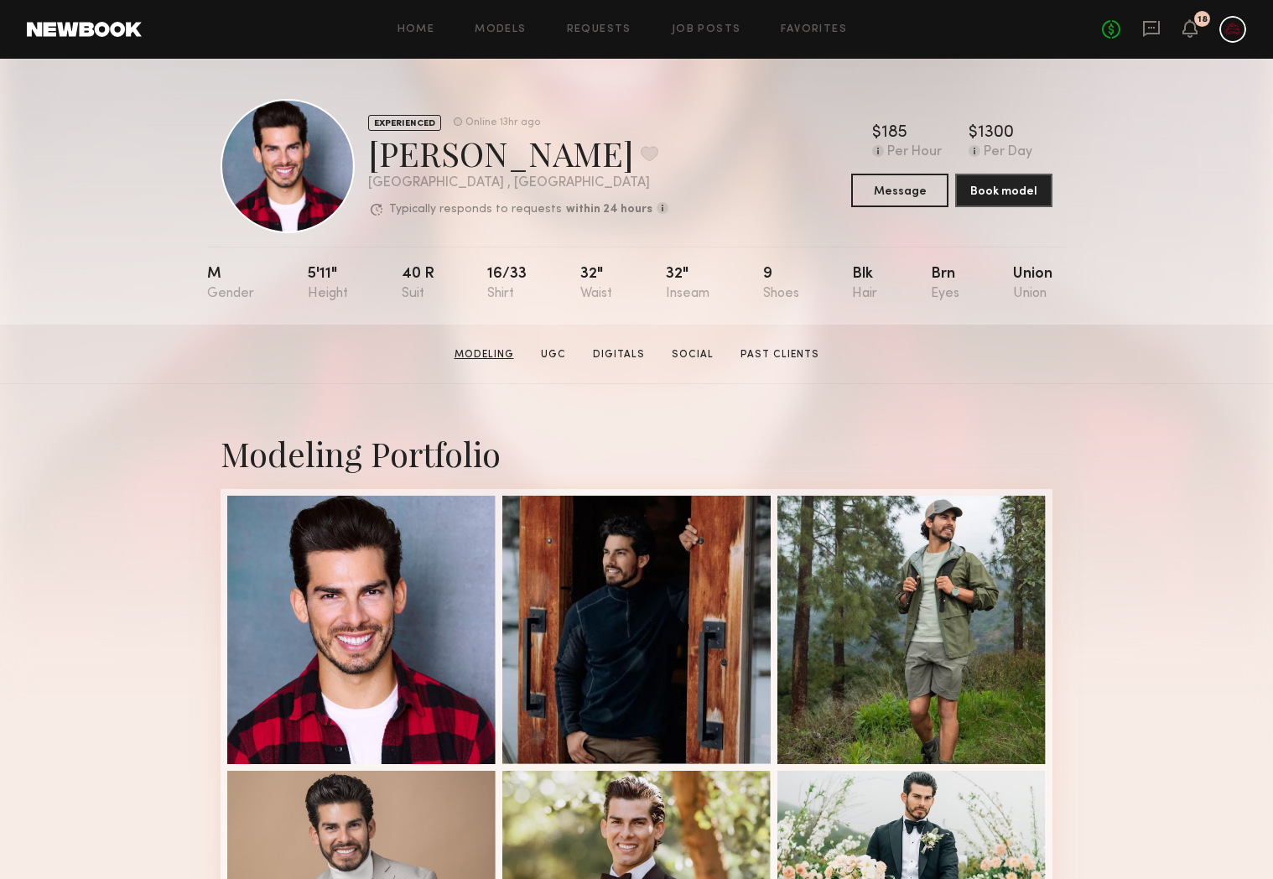
click at [490, 355] on link "Modeling" at bounding box center [484, 354] width 73 height 15
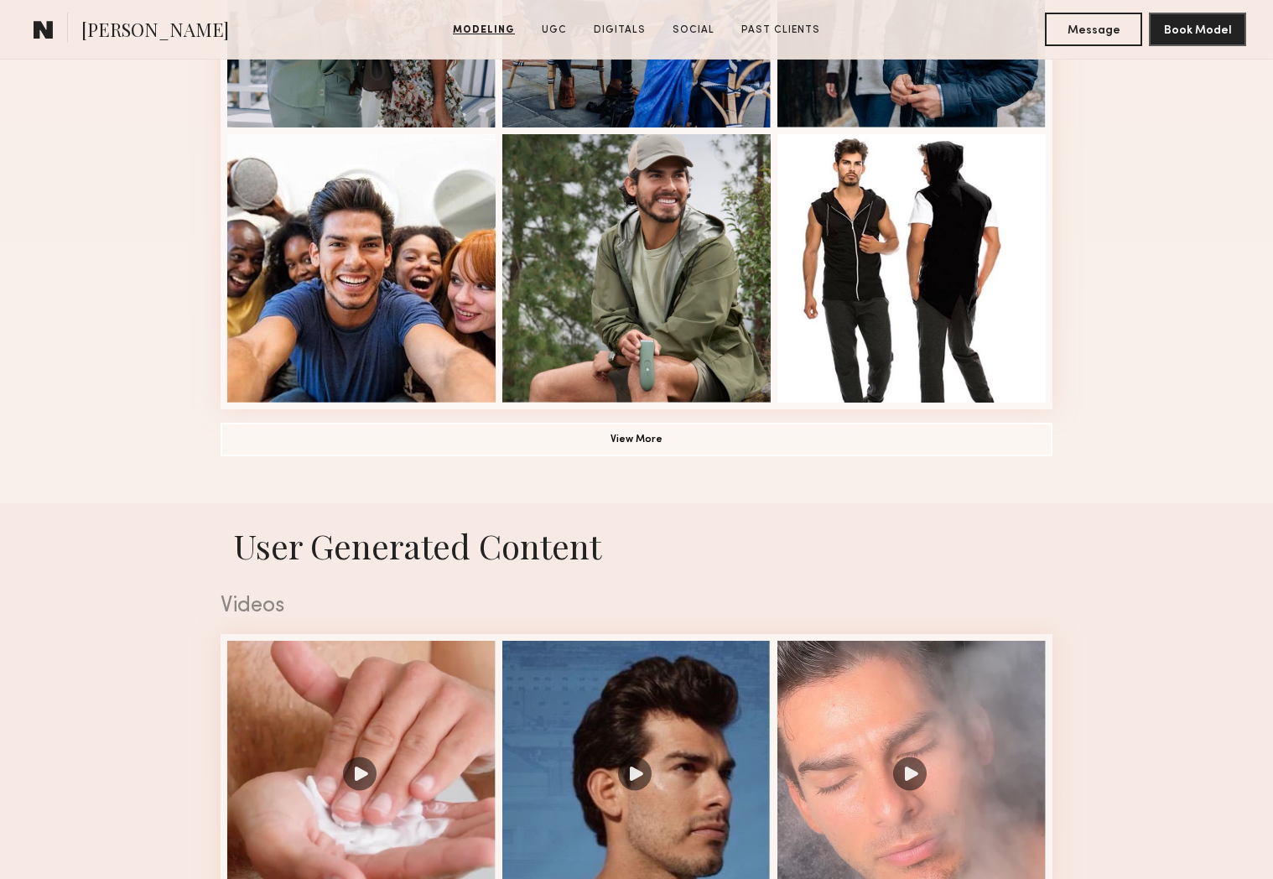
scroll to position [1187, 0]
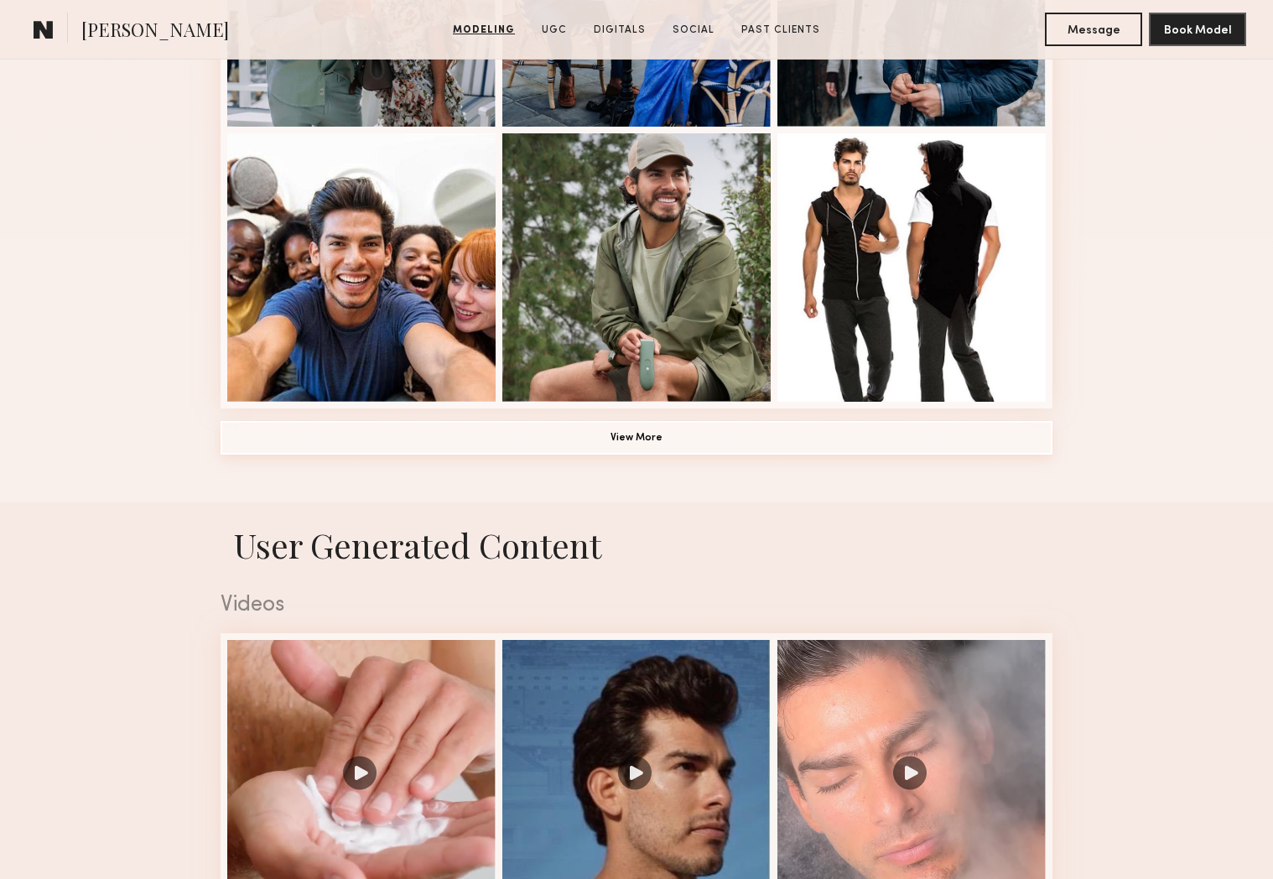
click at [615, 441] on button "View More" at bounding box center [636, 438] width 832 height 34
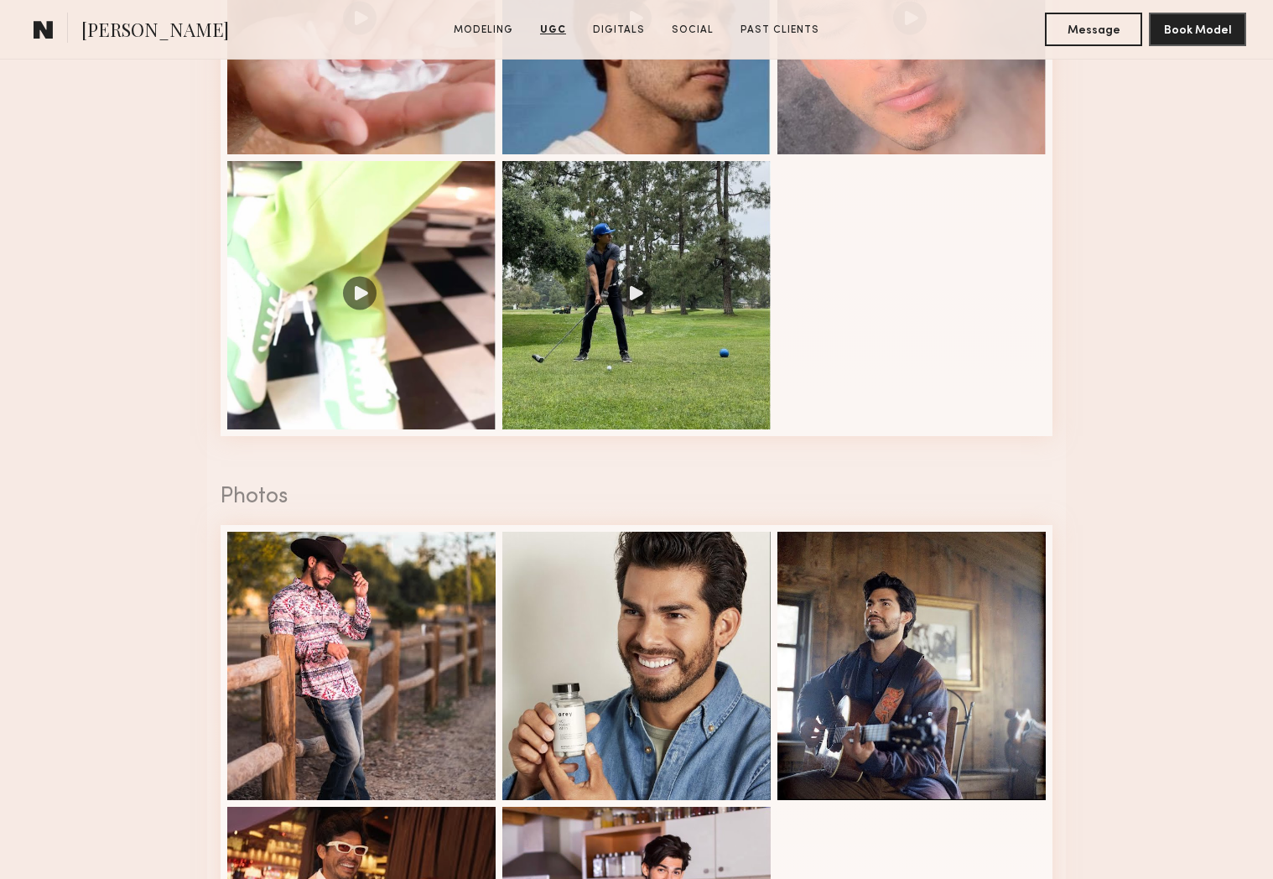
scroll to position [2605, 0]
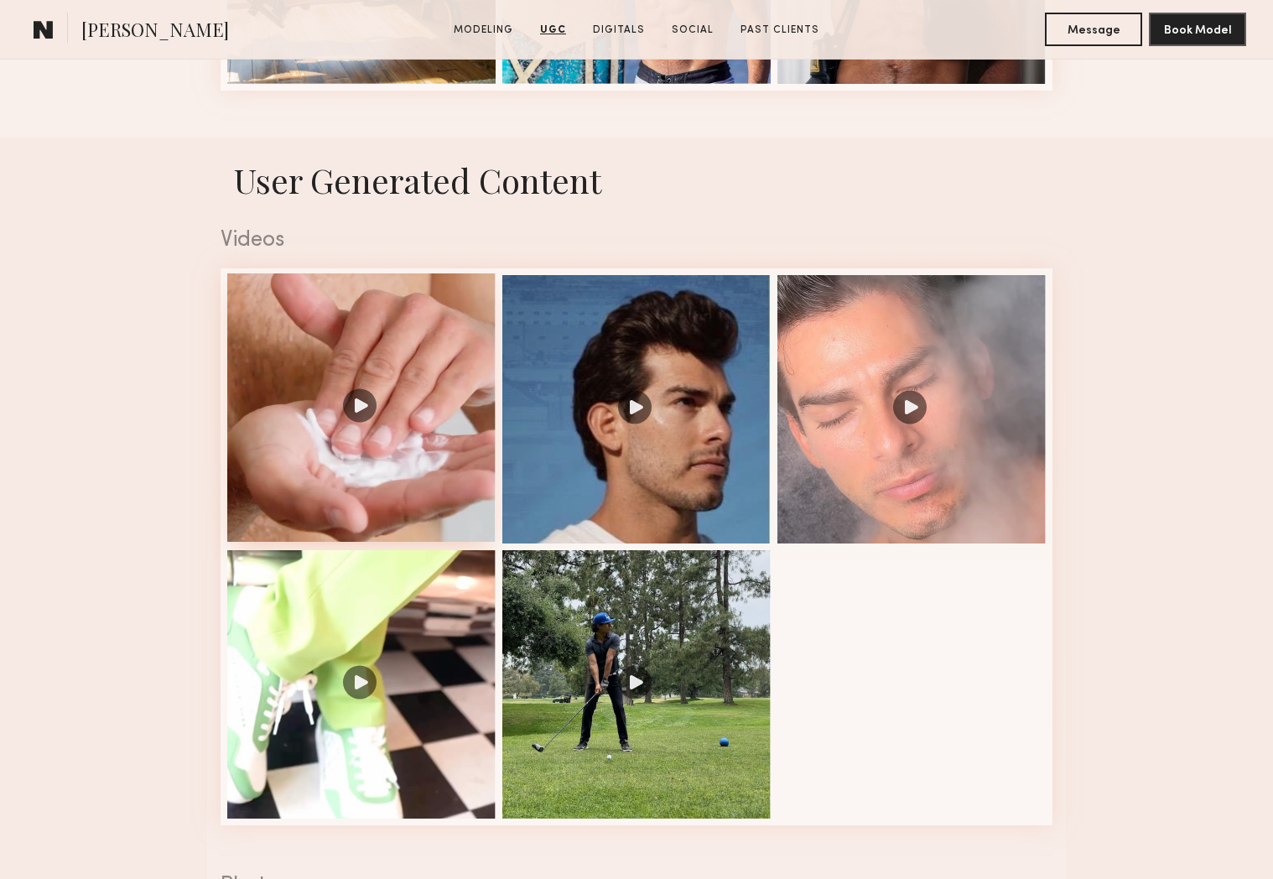
click at [396, 422] on div at bounding box center [361, 407] width 268 height 268
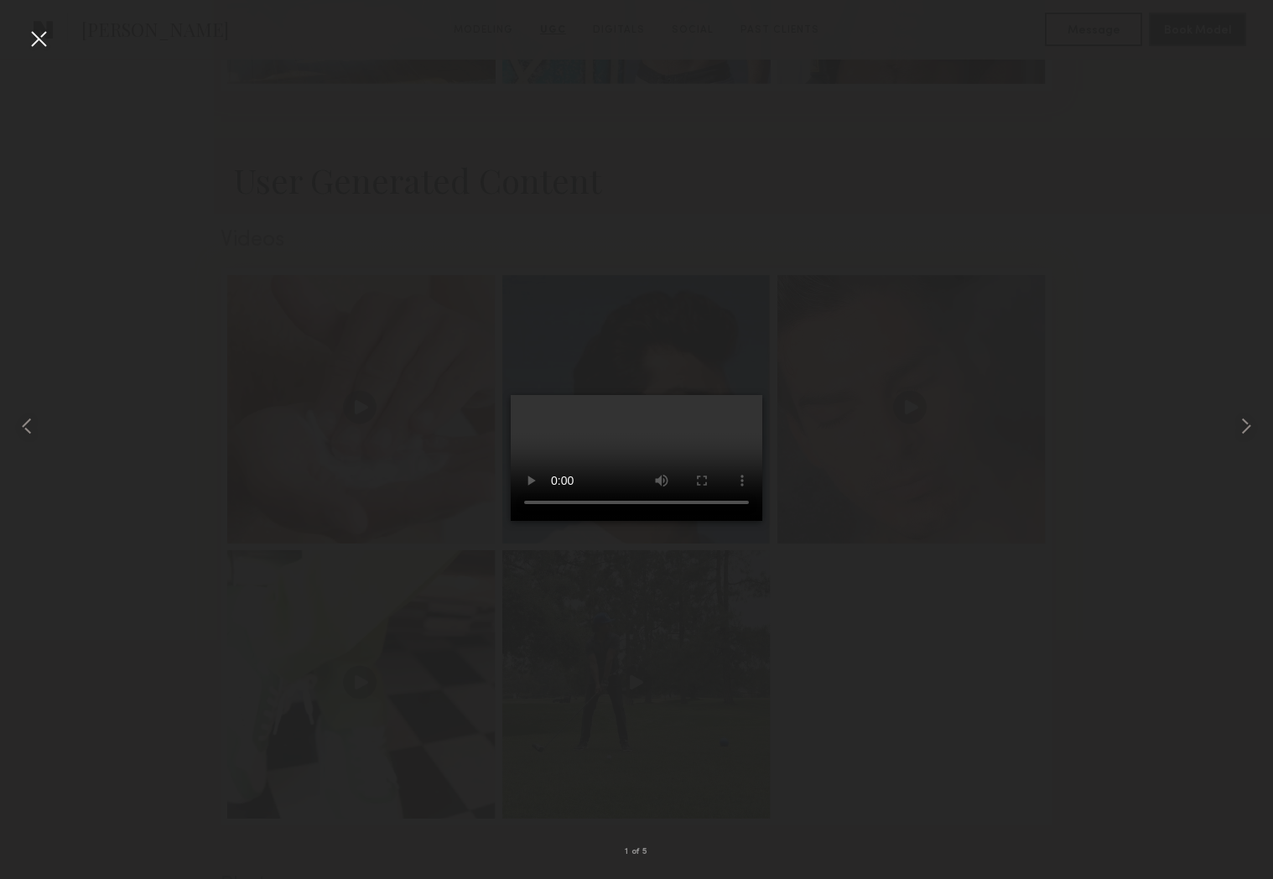
click at [964, 388] on div at bounding box center [636, 426] width 1273 height 798
click at [38, 39] on div at bounding box center [38, 38] width 27 height 27
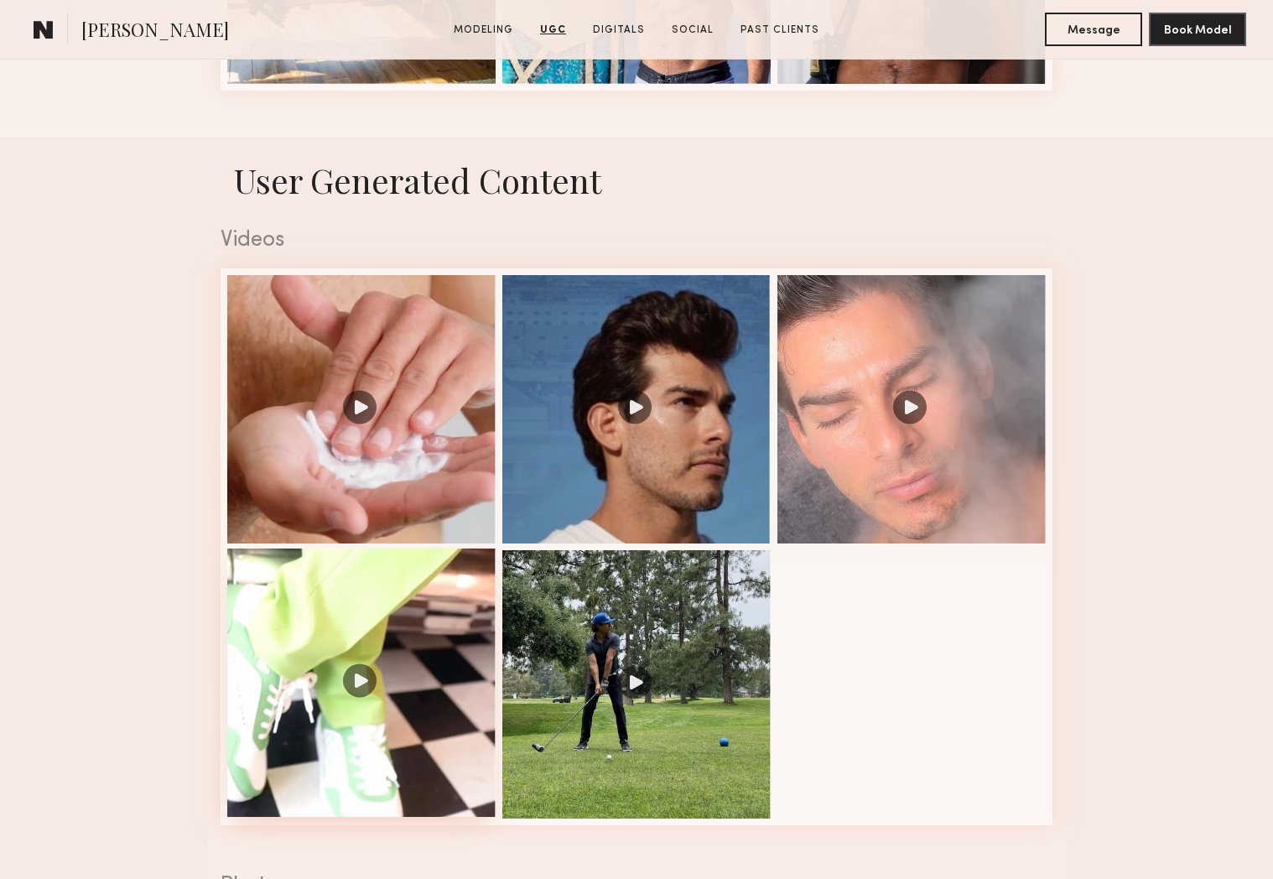
click at [349, 685] on div at bounding box center [361, 682] width 268 height 268
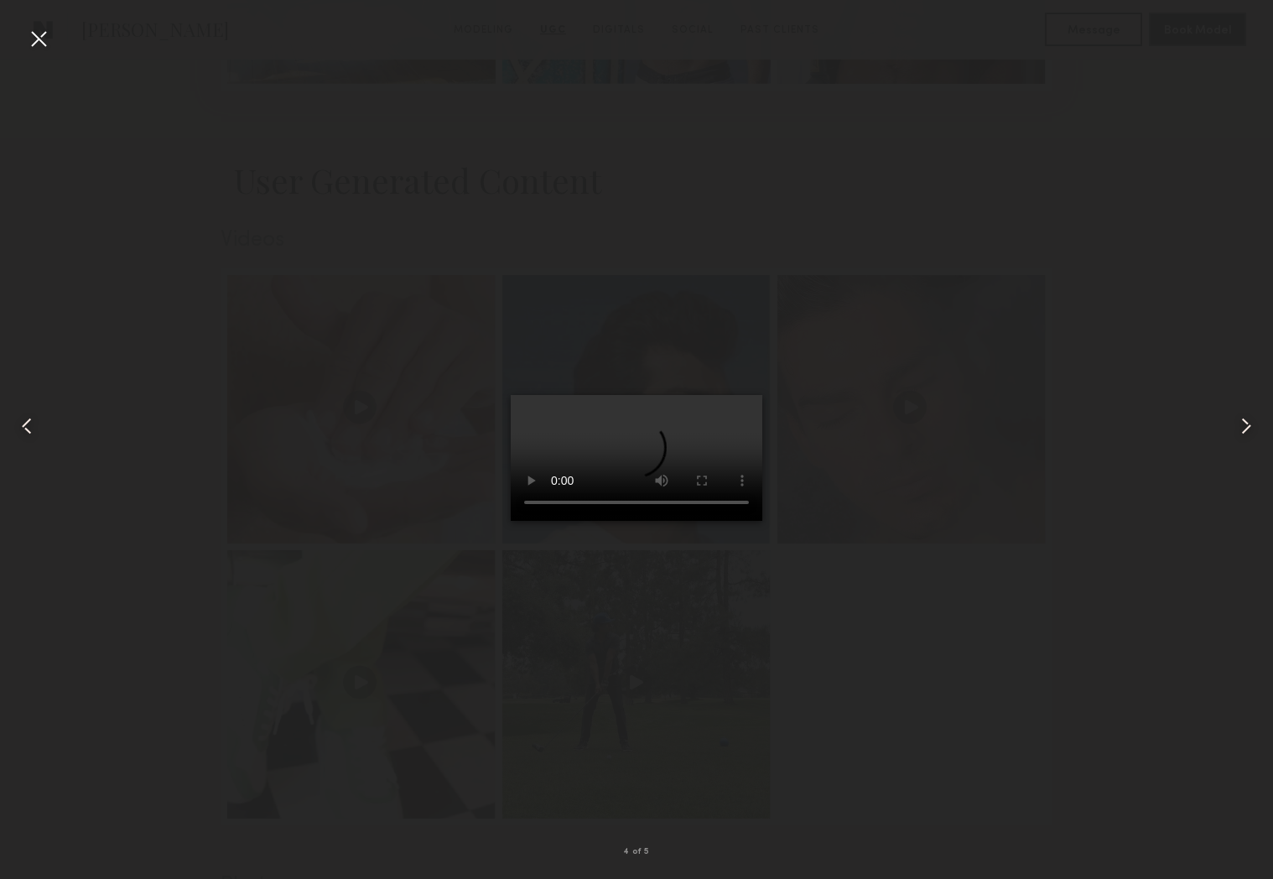
click at [34, 40] on div at bounding box center [38, 38] width 27 height 27
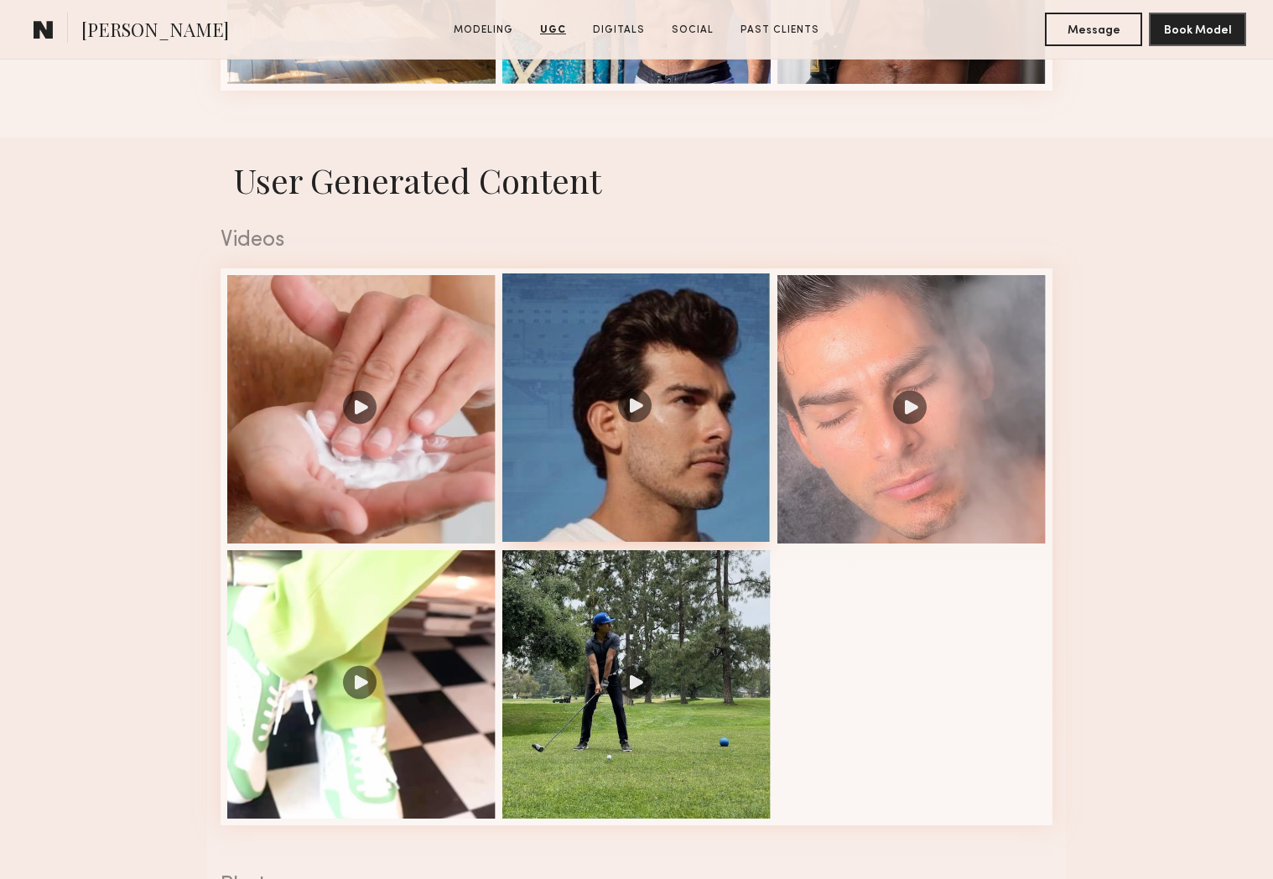
click at [677, 491] on div at bounding box center [636, 407] width 268 height 268
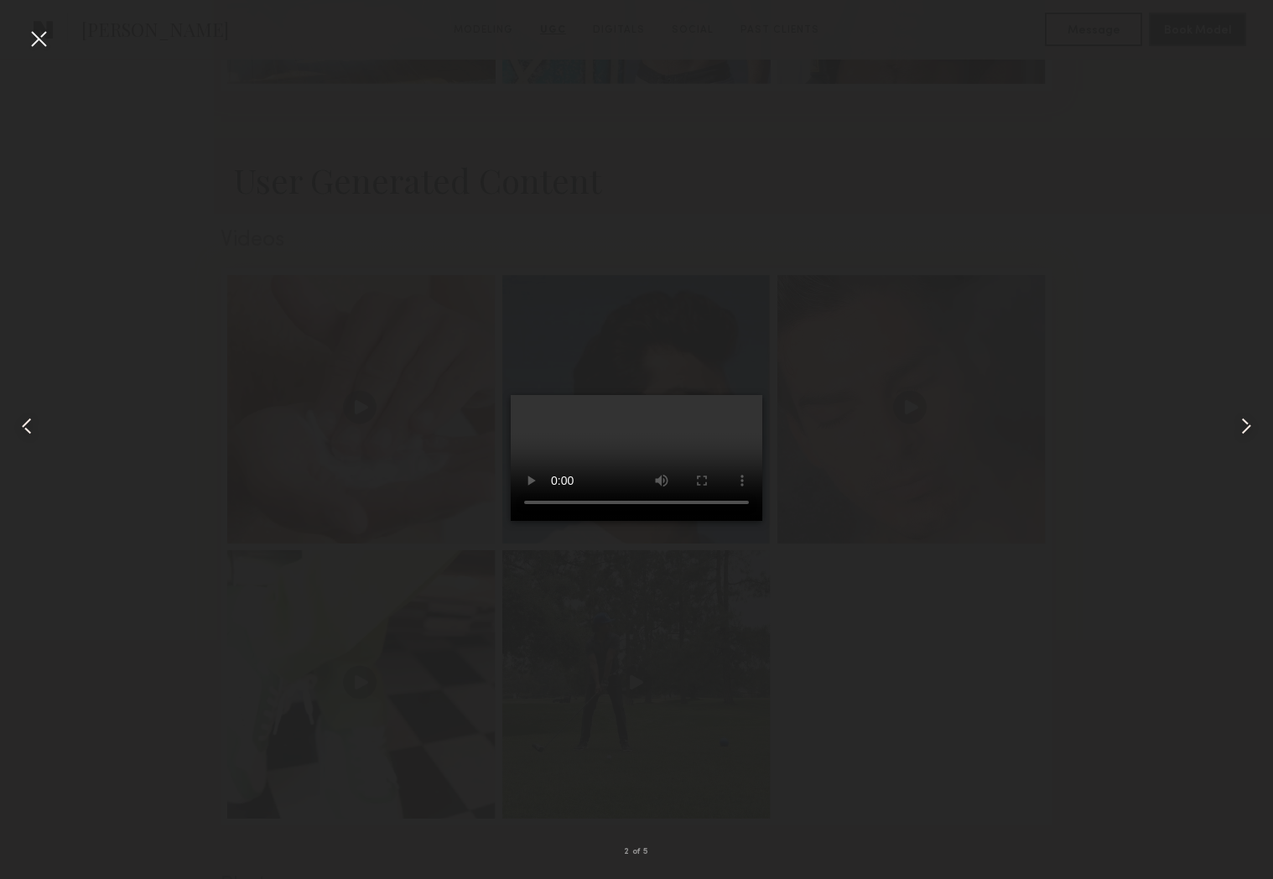
click at [39, 42] on div at bounding box center [38, 38] width 27 height 27
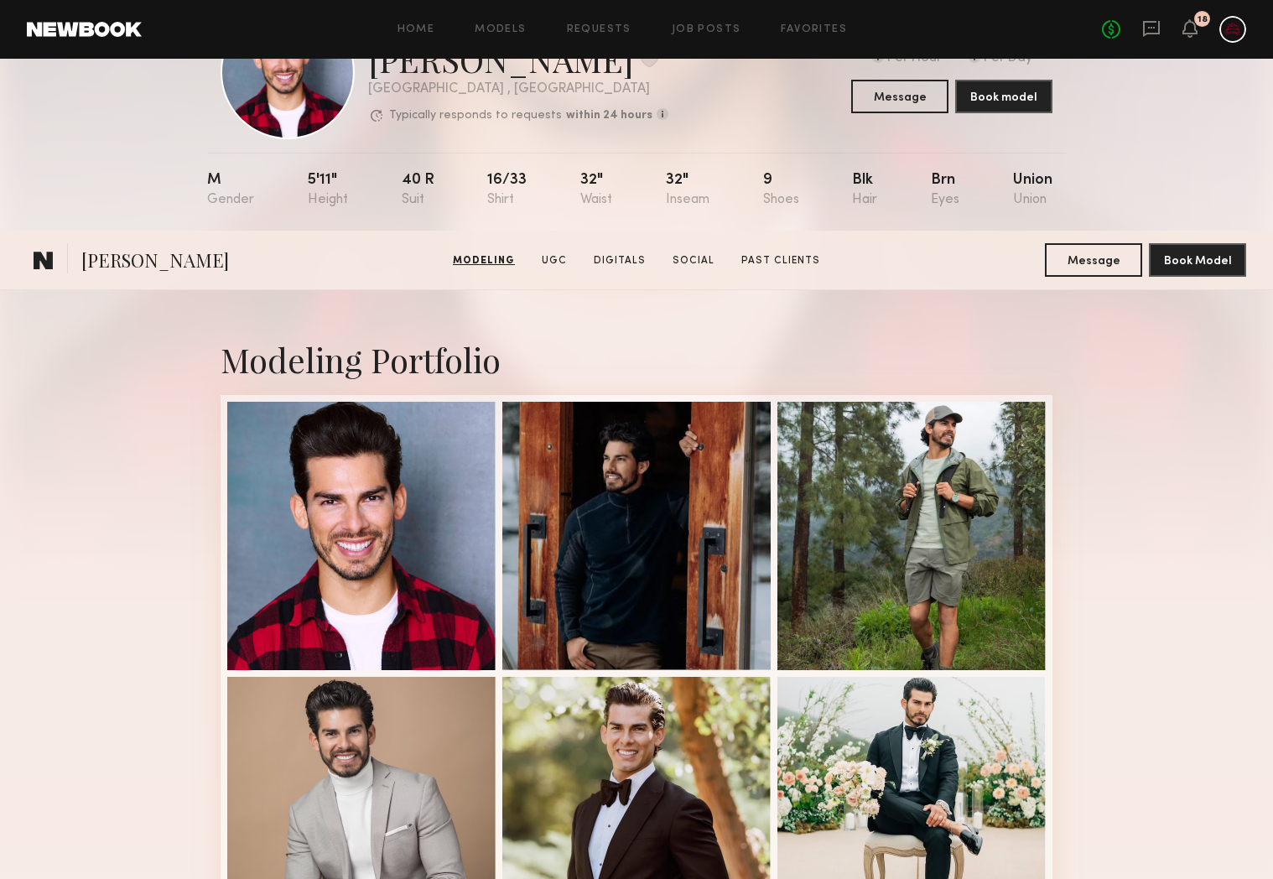
scroll to position [0, 0]
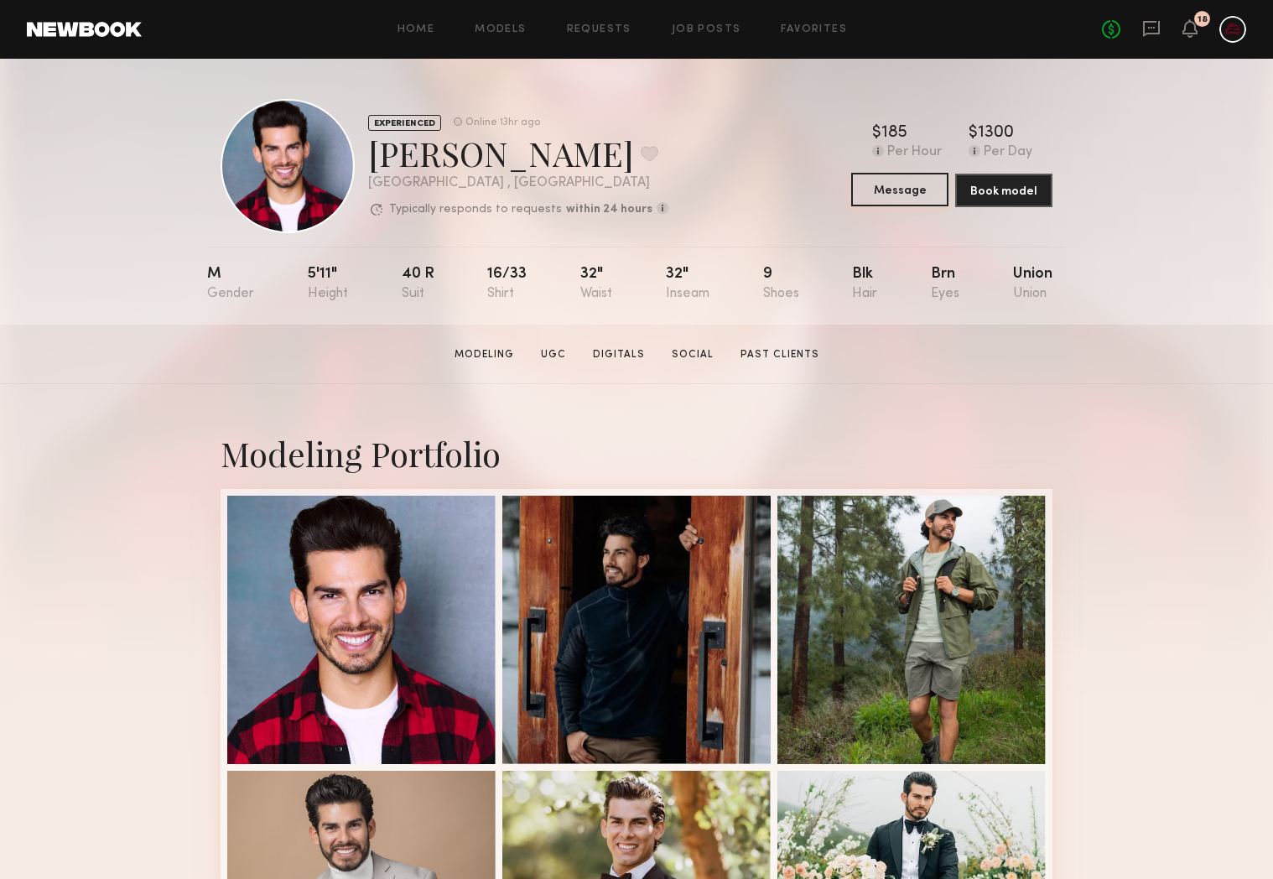
click at [895, 184] on button "Message" at bounding box center [899, 190] width 97 height 34
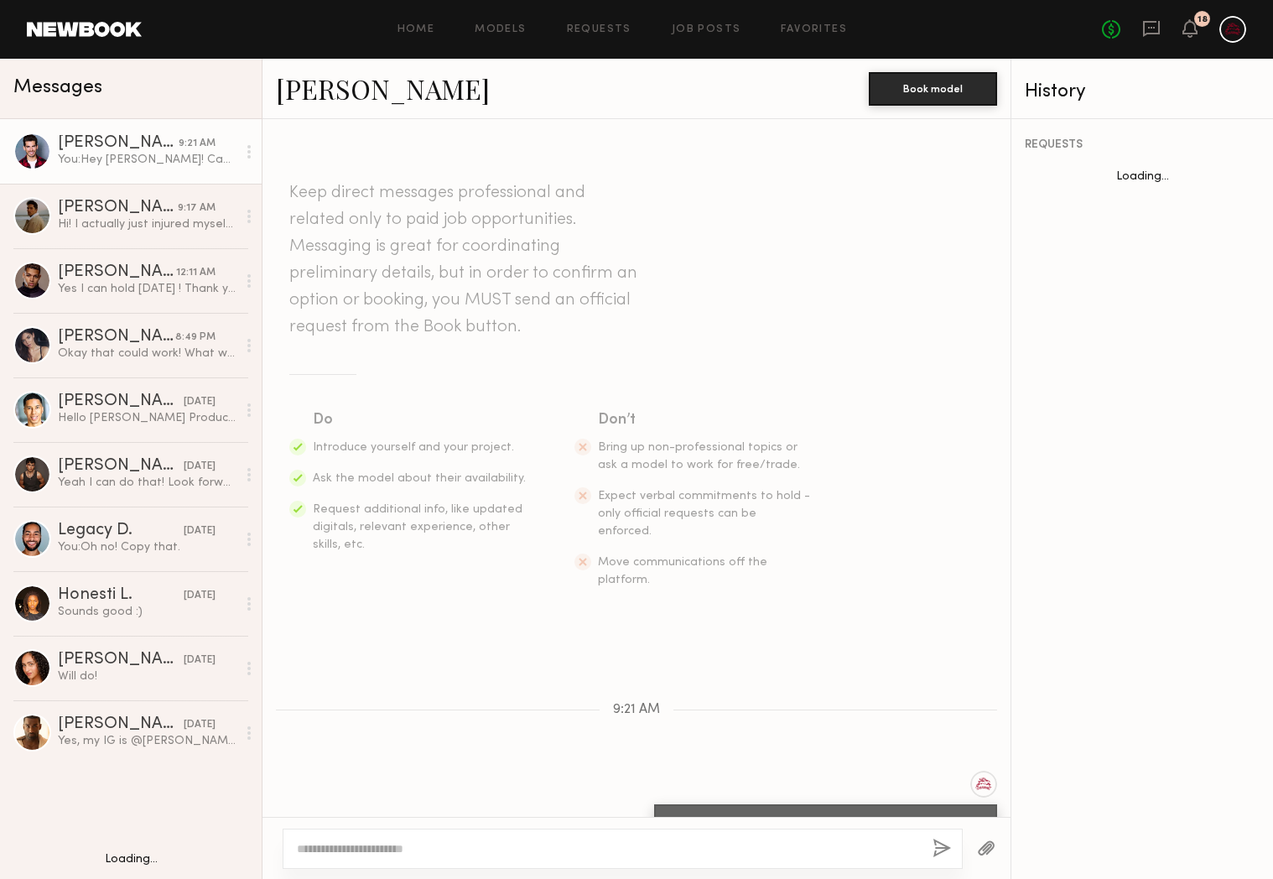
scroll to position [27, 0]
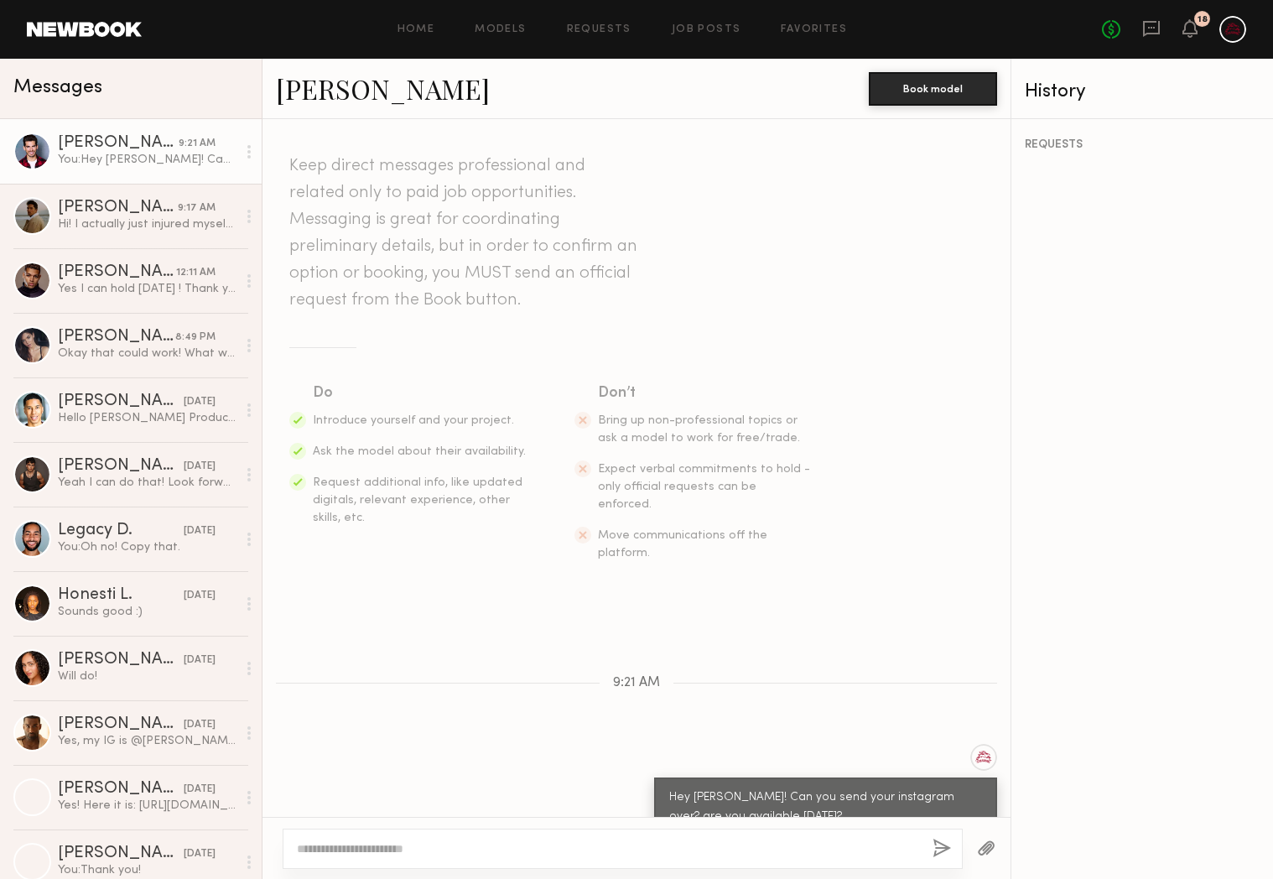
click at [530, 848] on textarea at bounding box center [608, 848] width 622 height 17
type textarea "**********"
click at [940, 848] on button "button" at bounding box center [941, 848] width 18 height 21
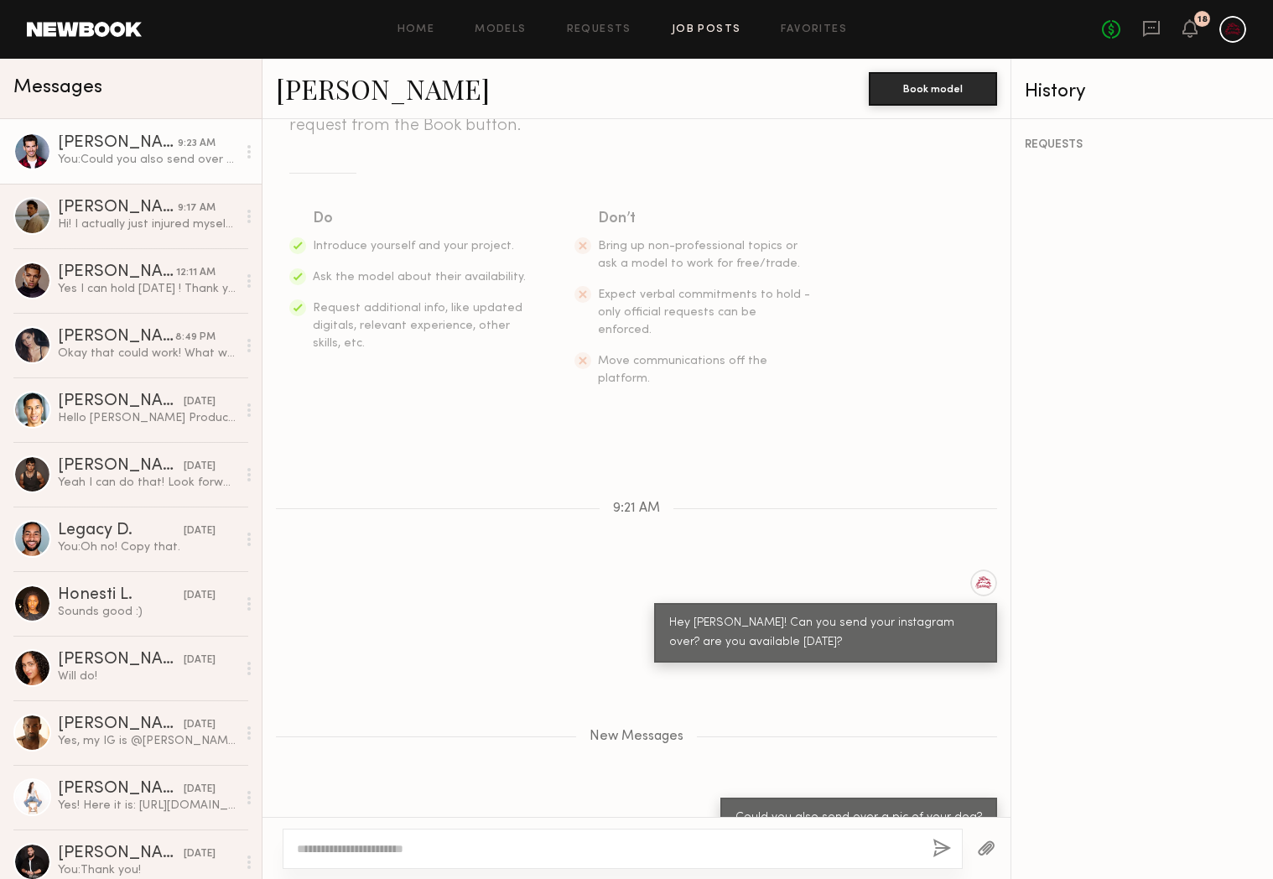
click at [699, 32] on link "Job Posts" at bounding box center [707, 29] width 70 height 11
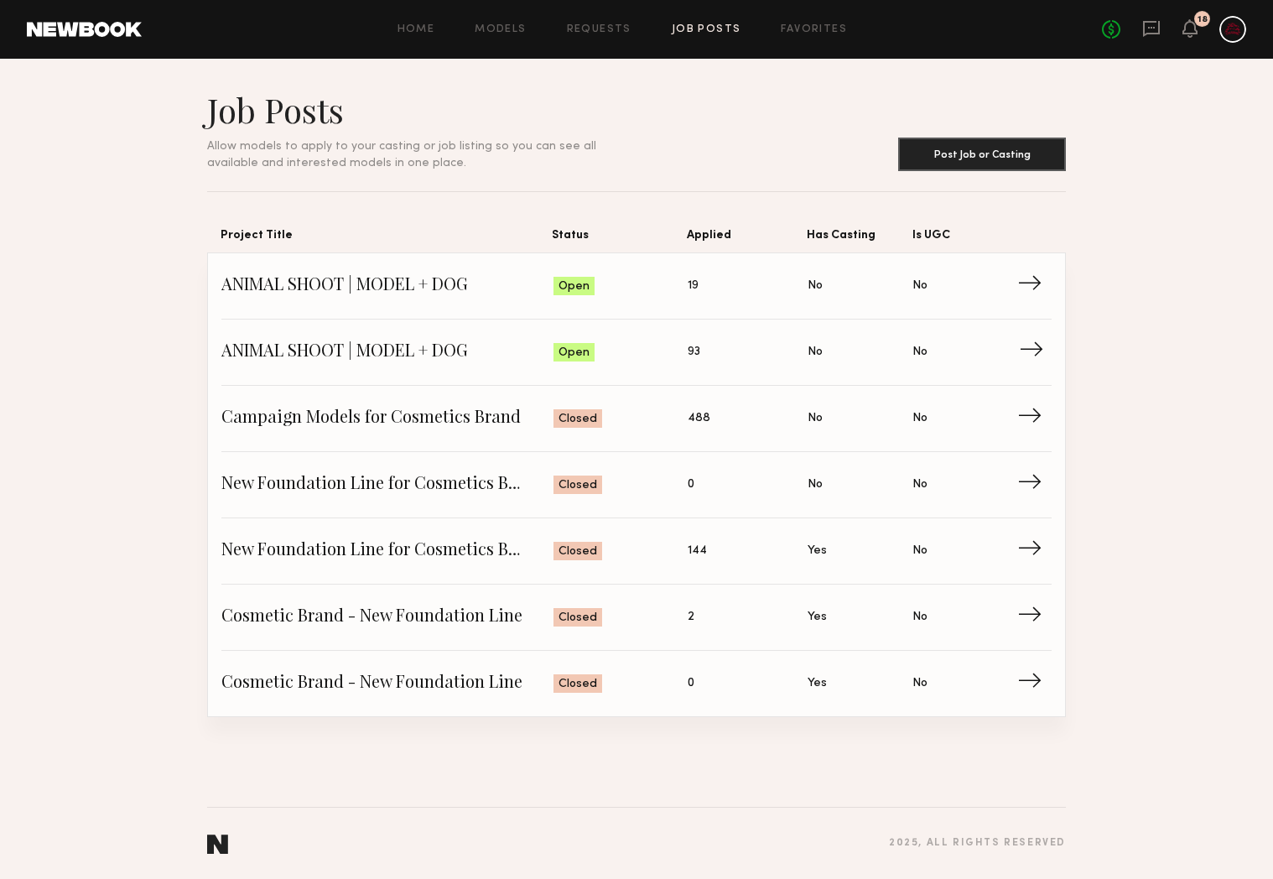
click at [458, 361] on span "ANIMAL SHOOT | MODEL + DOG" at bounding box center [387, 352] width 332 height 25
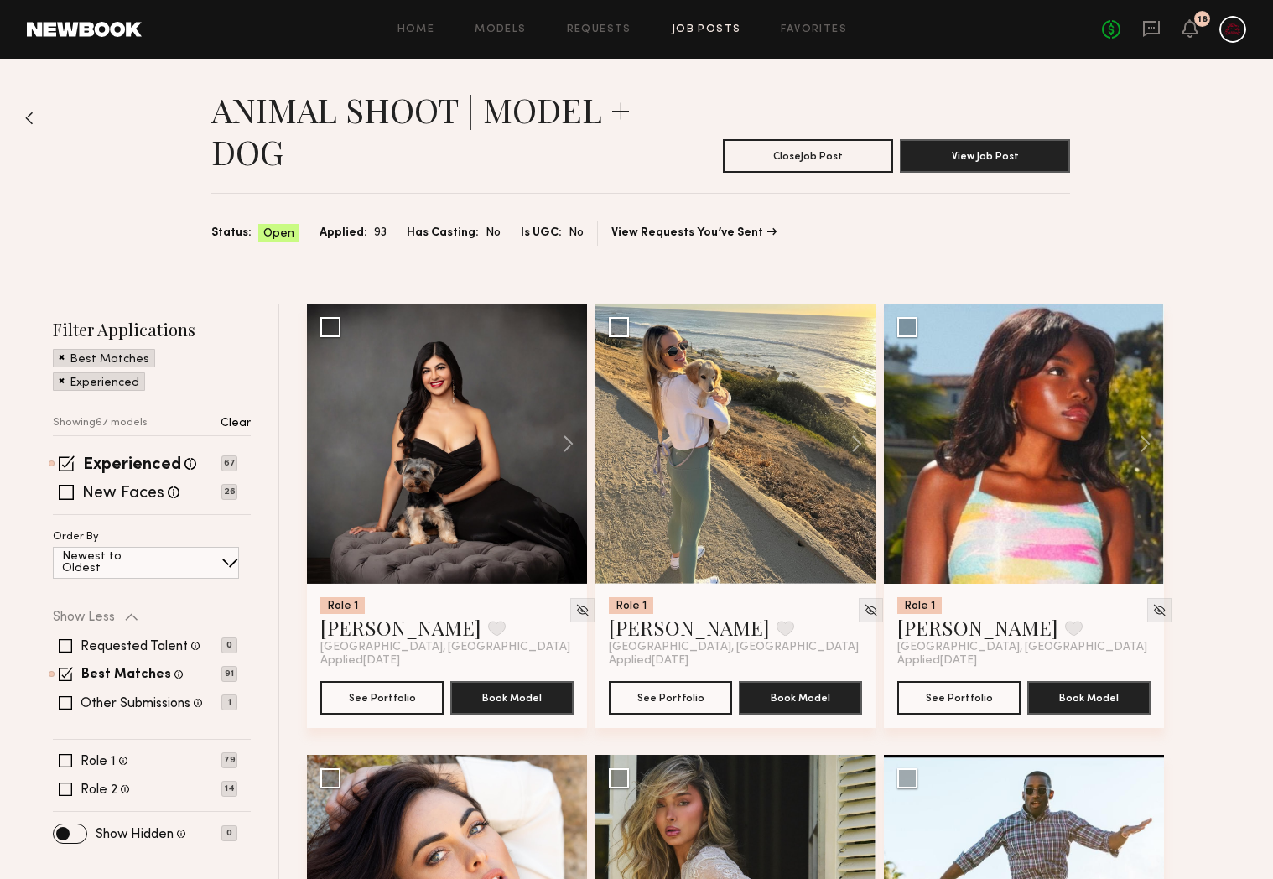
click at [61, 769] on div "Role 1 Female, 18–45, All ethnicities 79 Role 2 Male, 18–45, All ethnicities 14" at bounding box center [152, 775] width 198 height 42
click at [69, 763] on span at bounding box center [65, 760] width 13 height 13
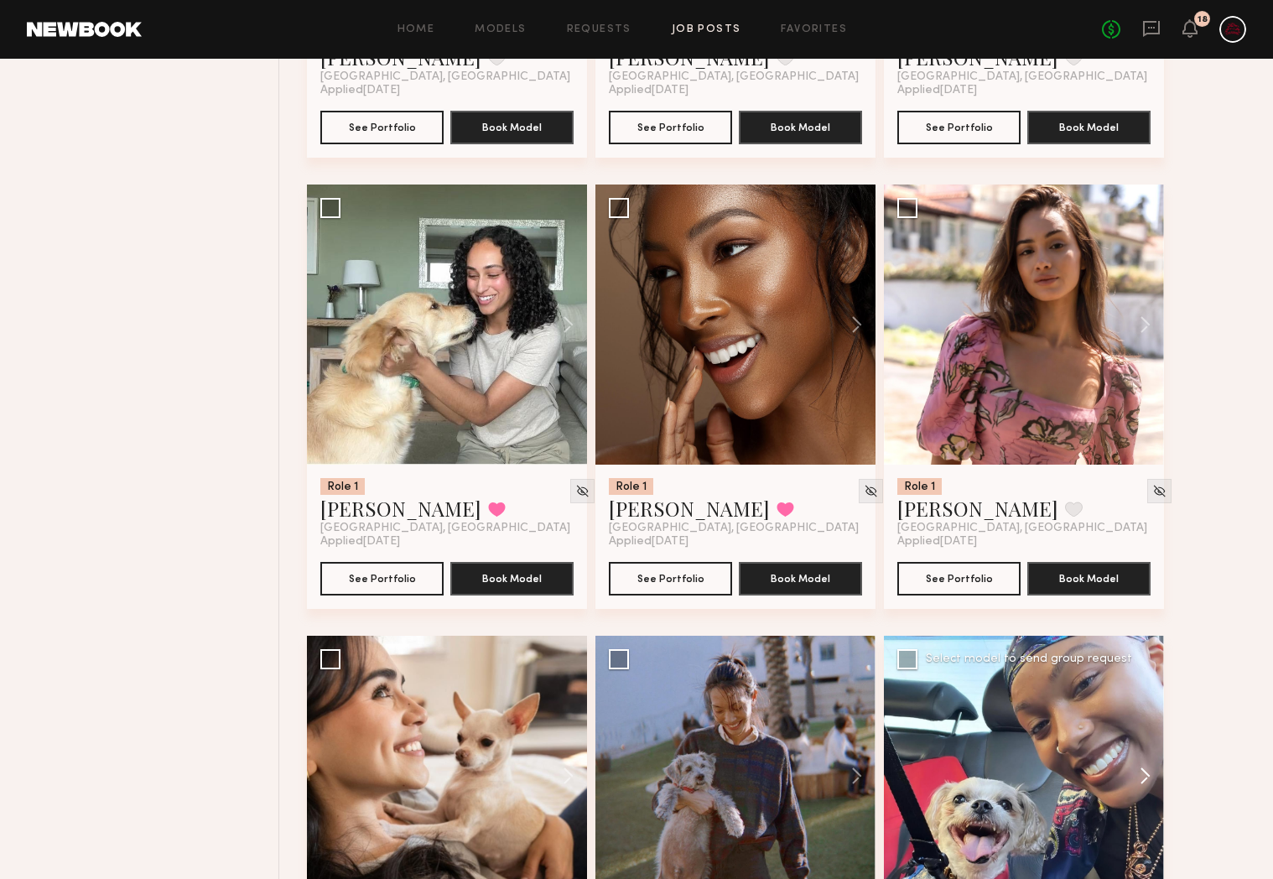
scroll to position [7322, 0]
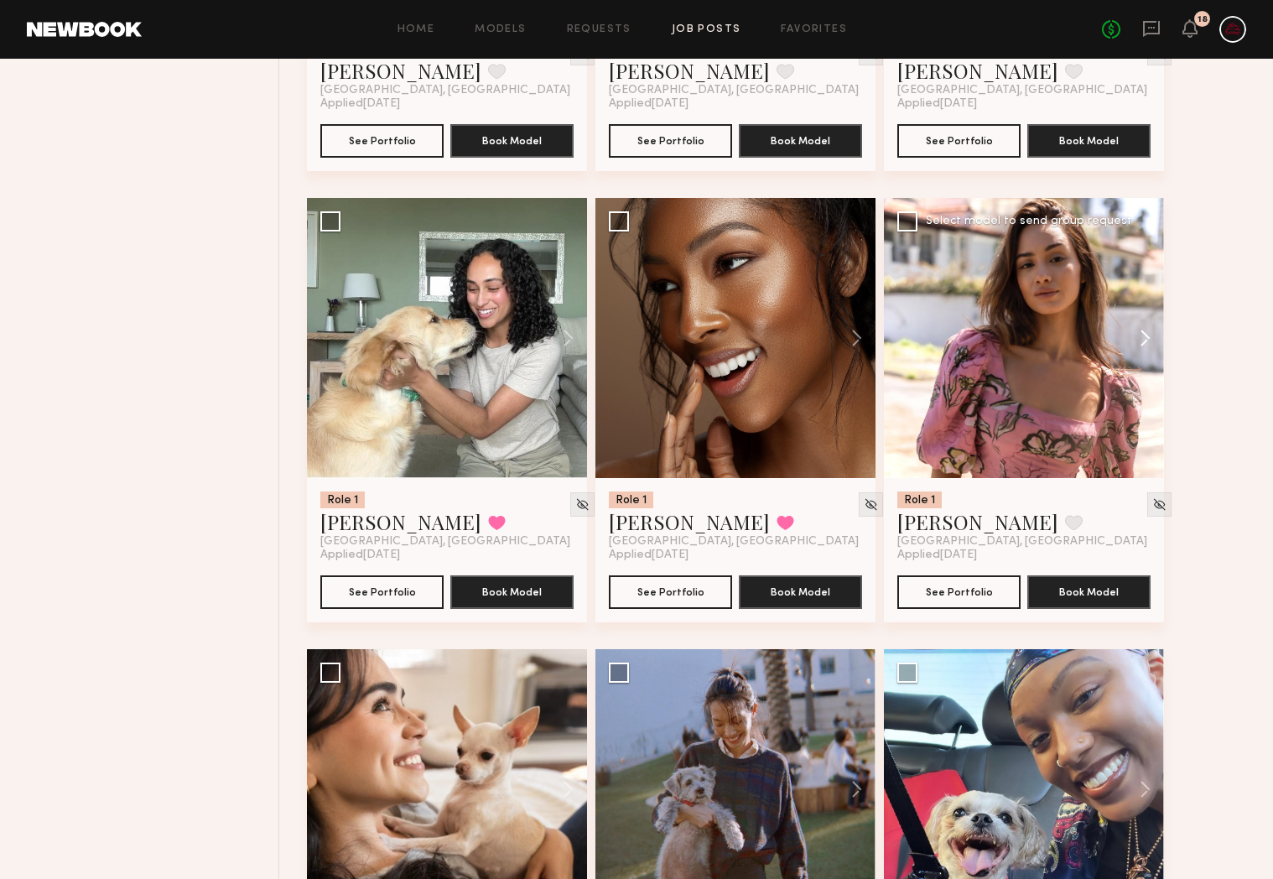
click at [1138, 348] on button at bounding box center [1137, 338] width 54 height 280
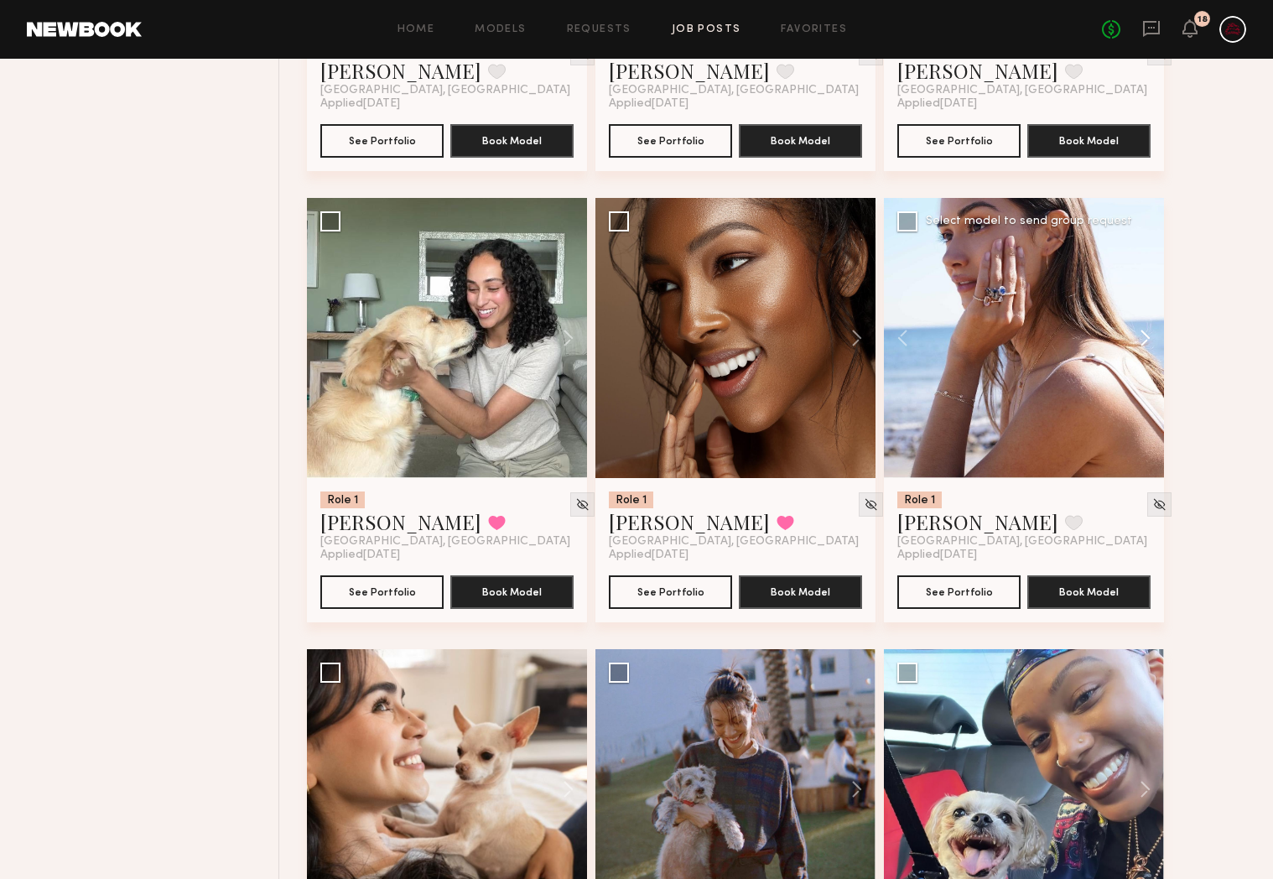
click at [1138, 348] on button at bounding box center [1137, 338] width 54 height 280
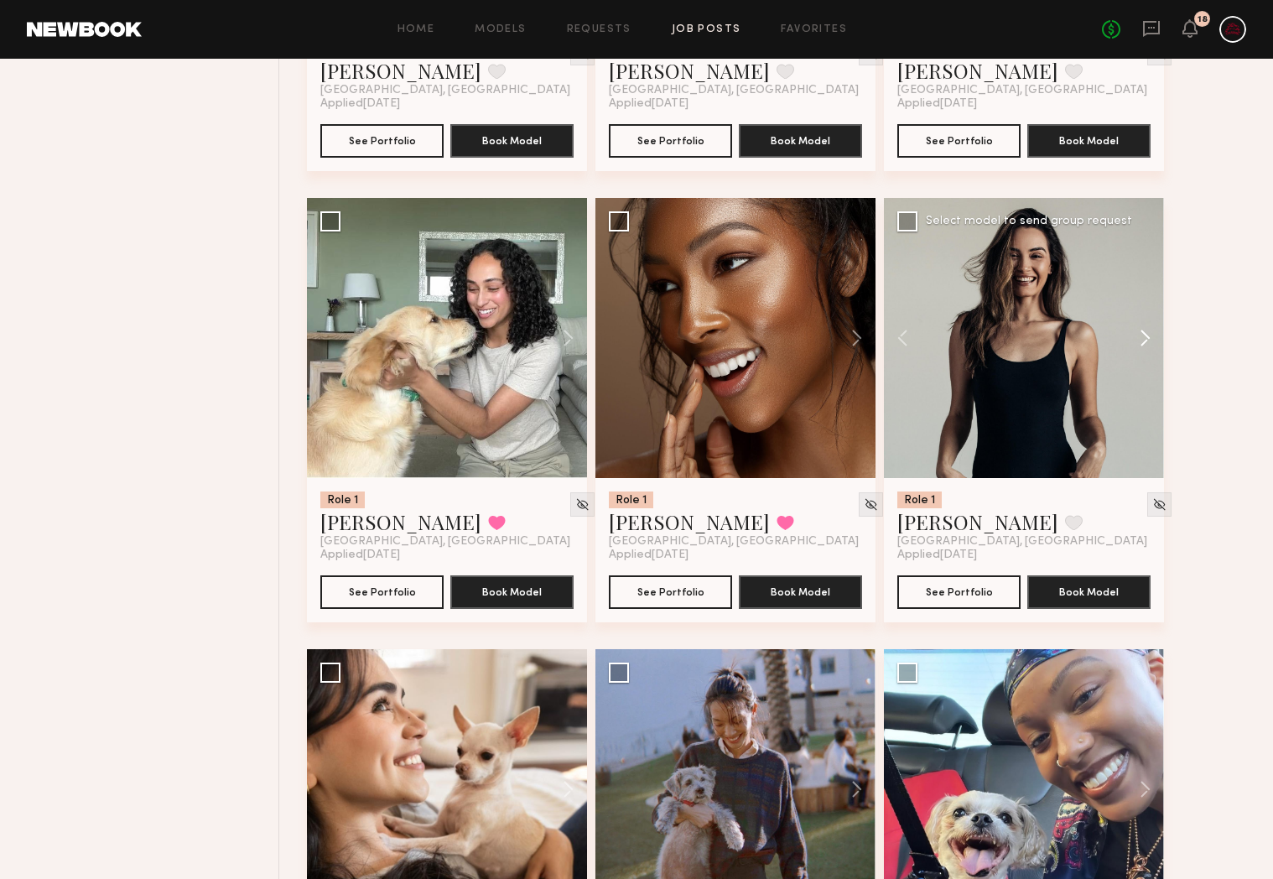
click at [1138, 348] on button at bounding box center [1137, 338] width 54 height 280
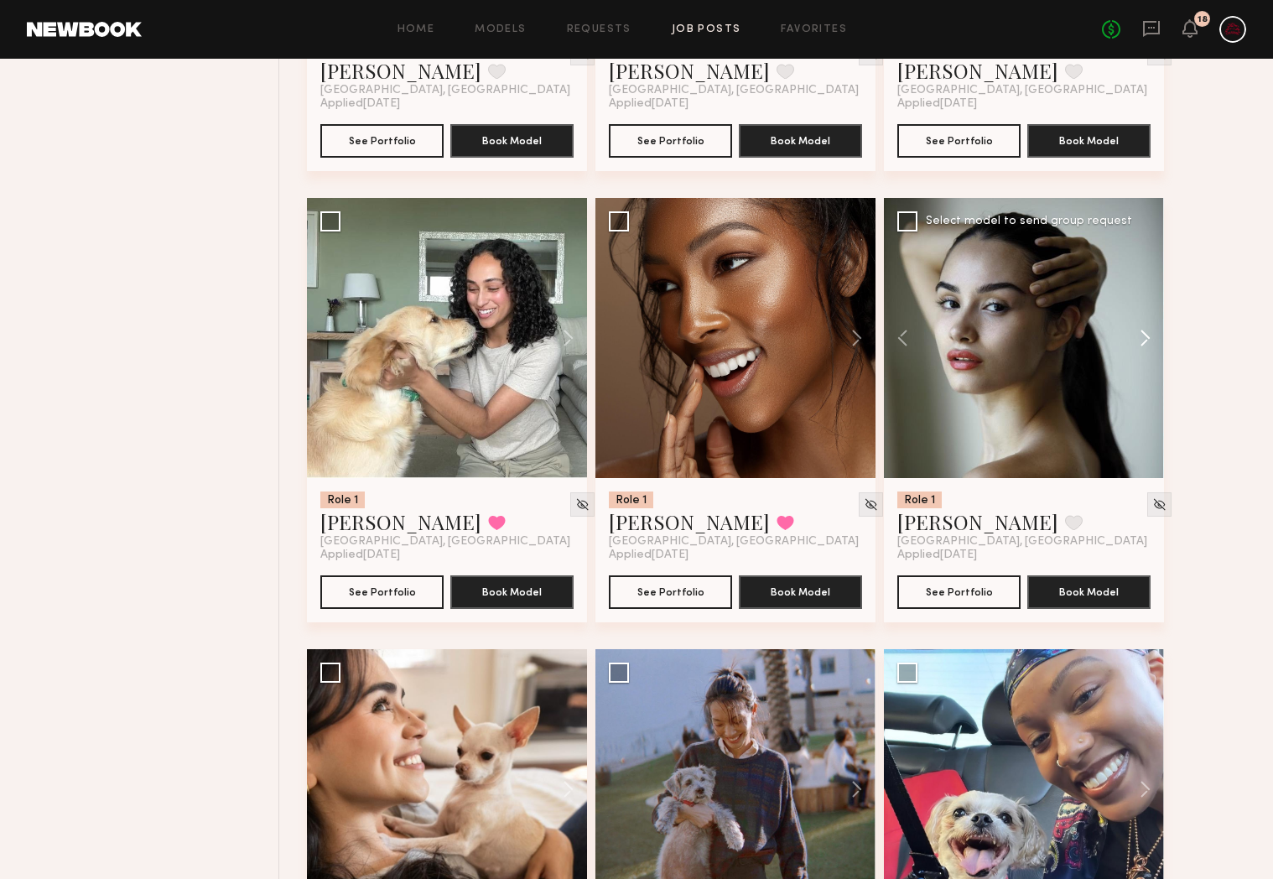
click at [1138, 348] on button at bounding box center [1137, 338] width 54 height 280
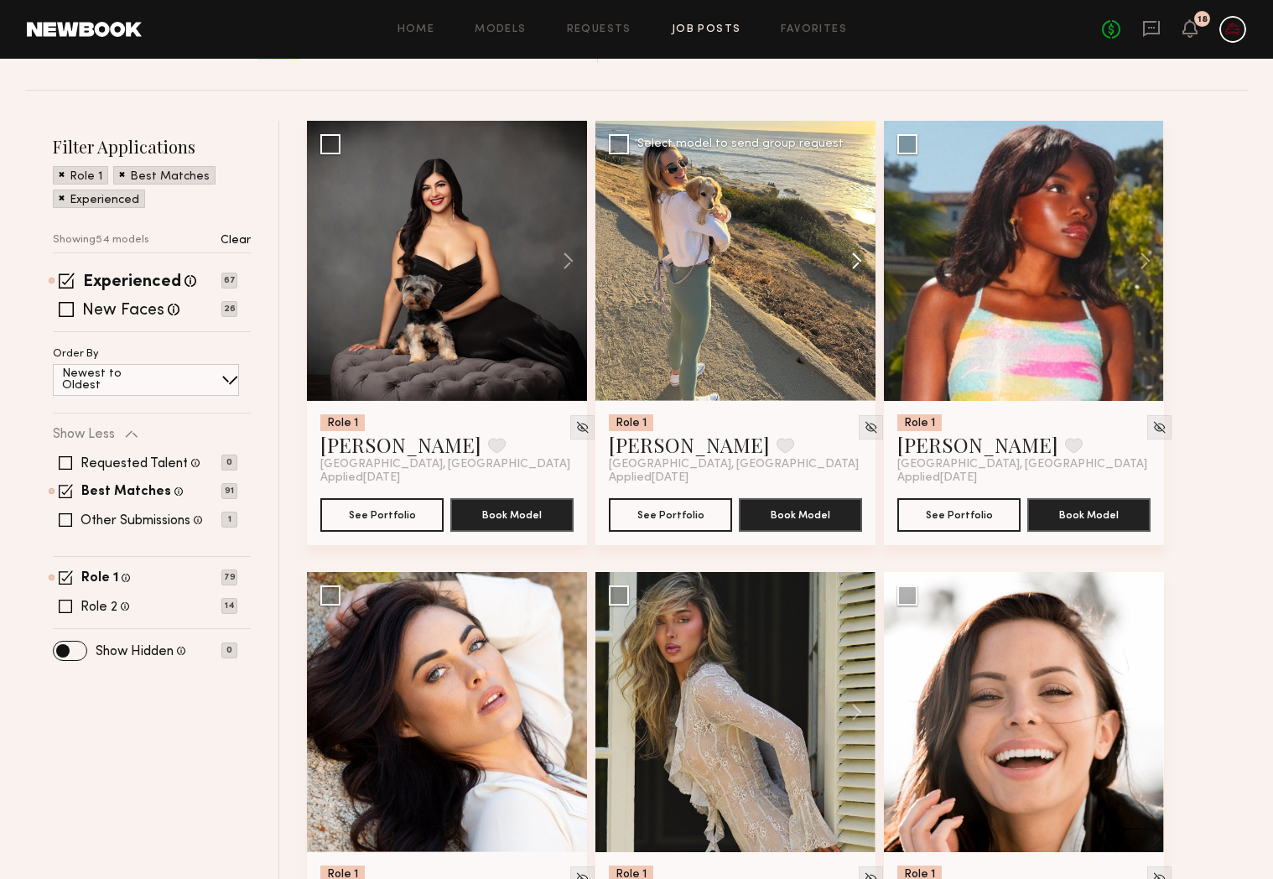
scroll to position [0, 0]
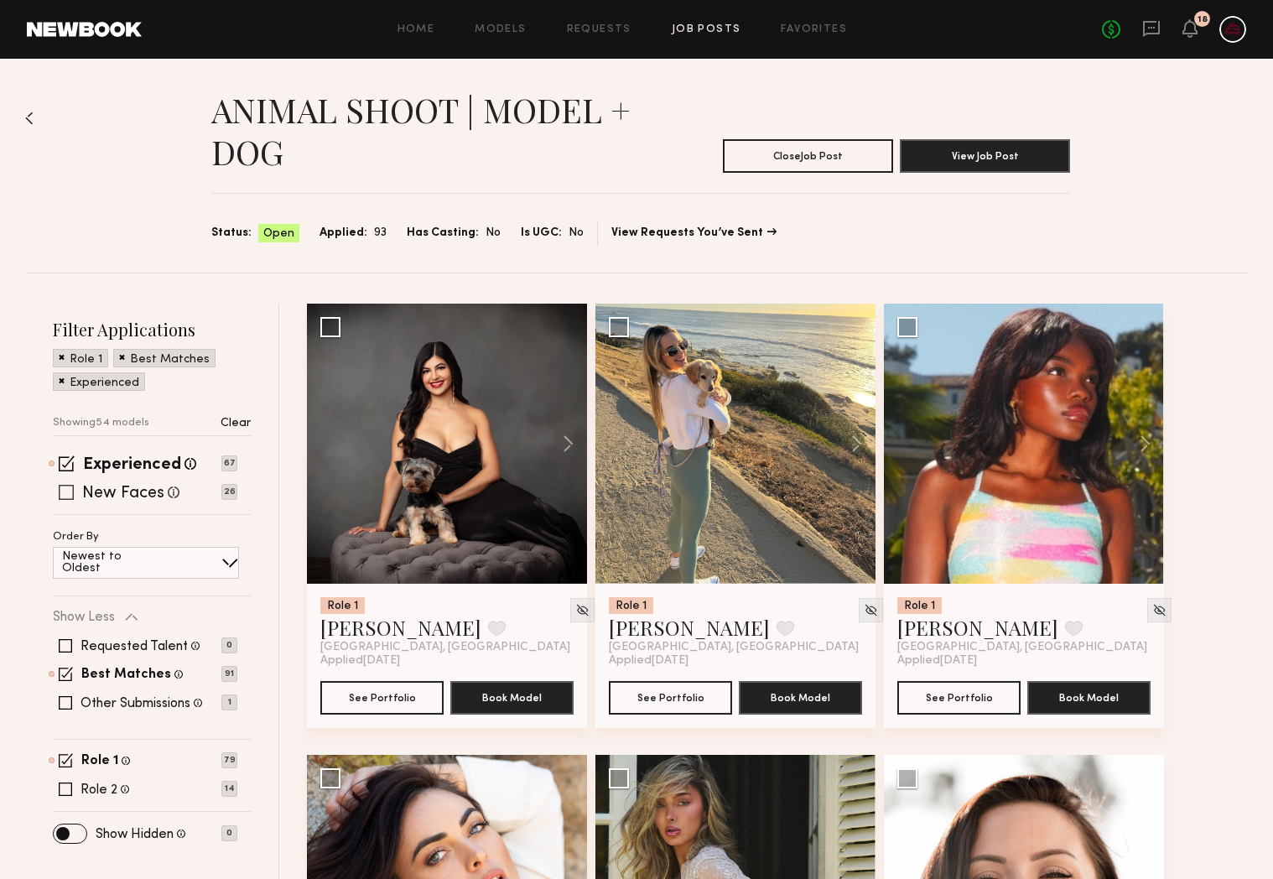
click at [70, 493] on span at bounding box center [66, 492] width 15 height 15
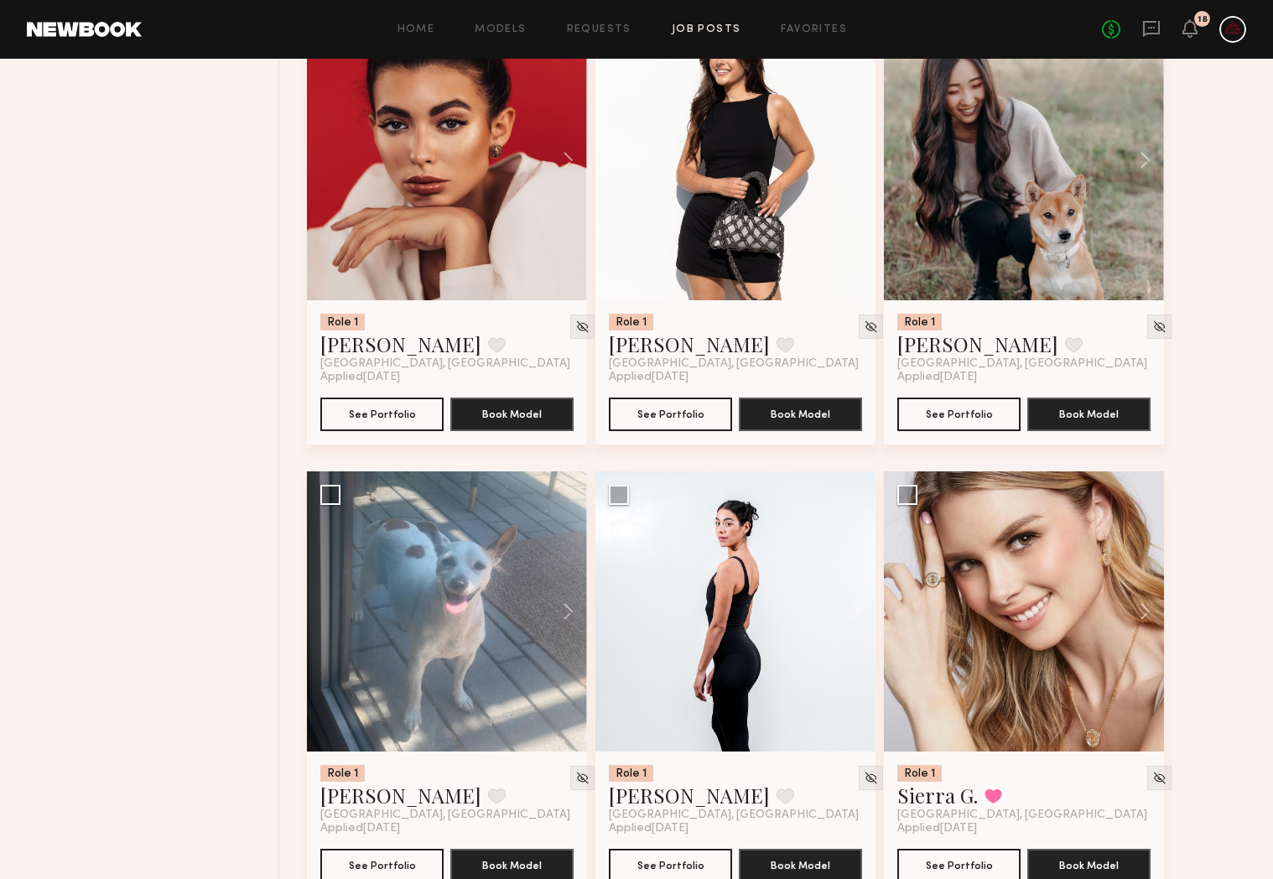
scroll to position [5454, 0]
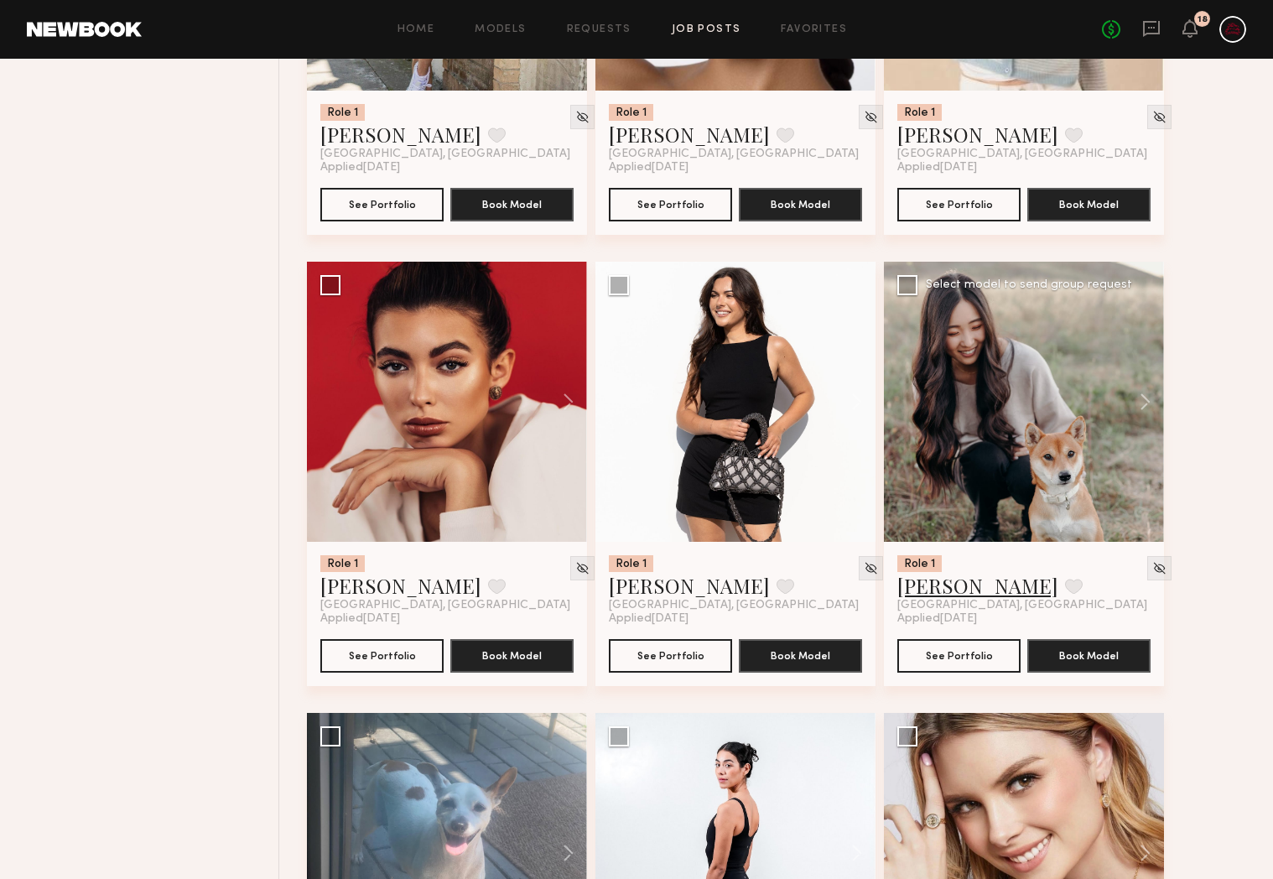
click at [944, 596] on link "Hannah K." at bounding box center [977, 585] width 161 height 27
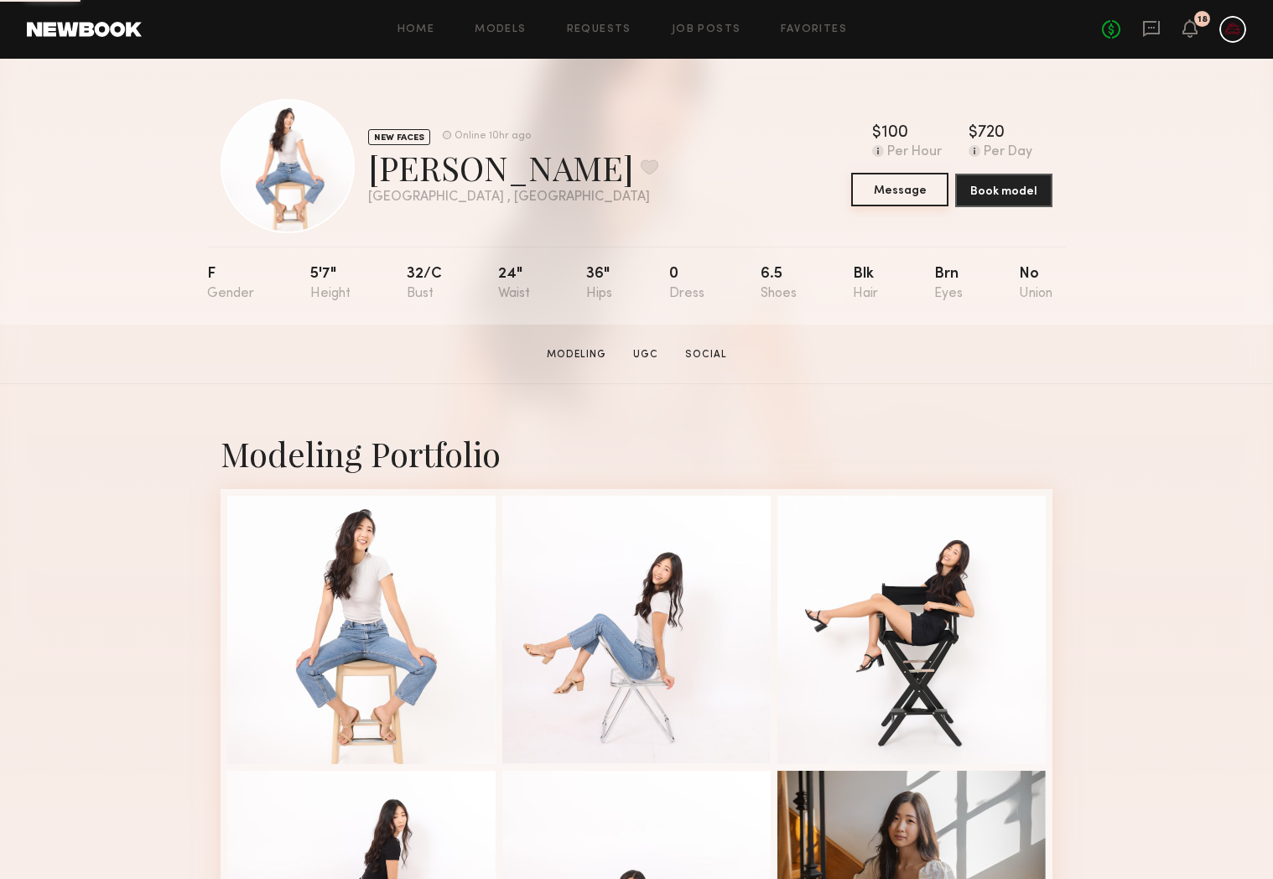
click at [895, 189] on button "Message" at bounding box center [899, 190] width 97 height 34
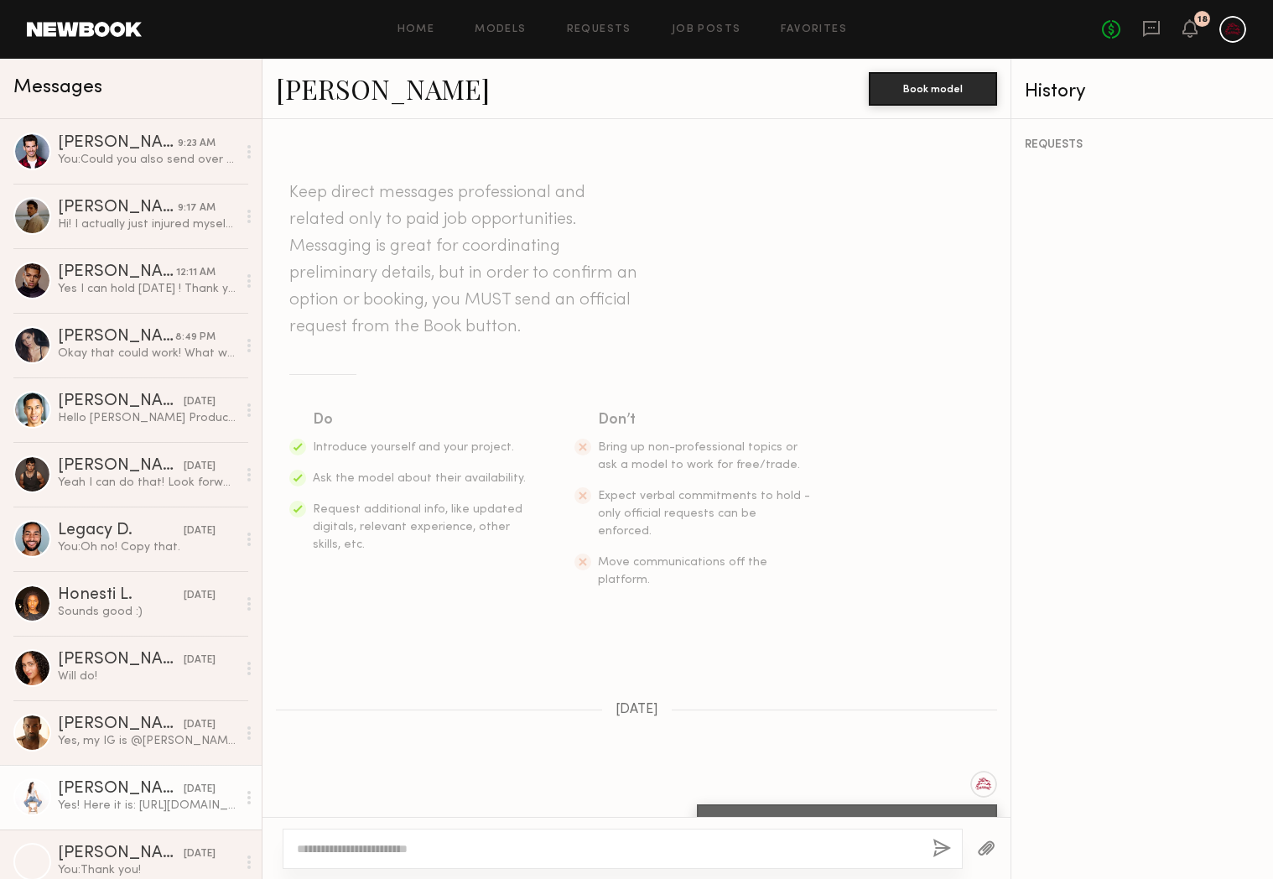
scroll to position [54, 0]
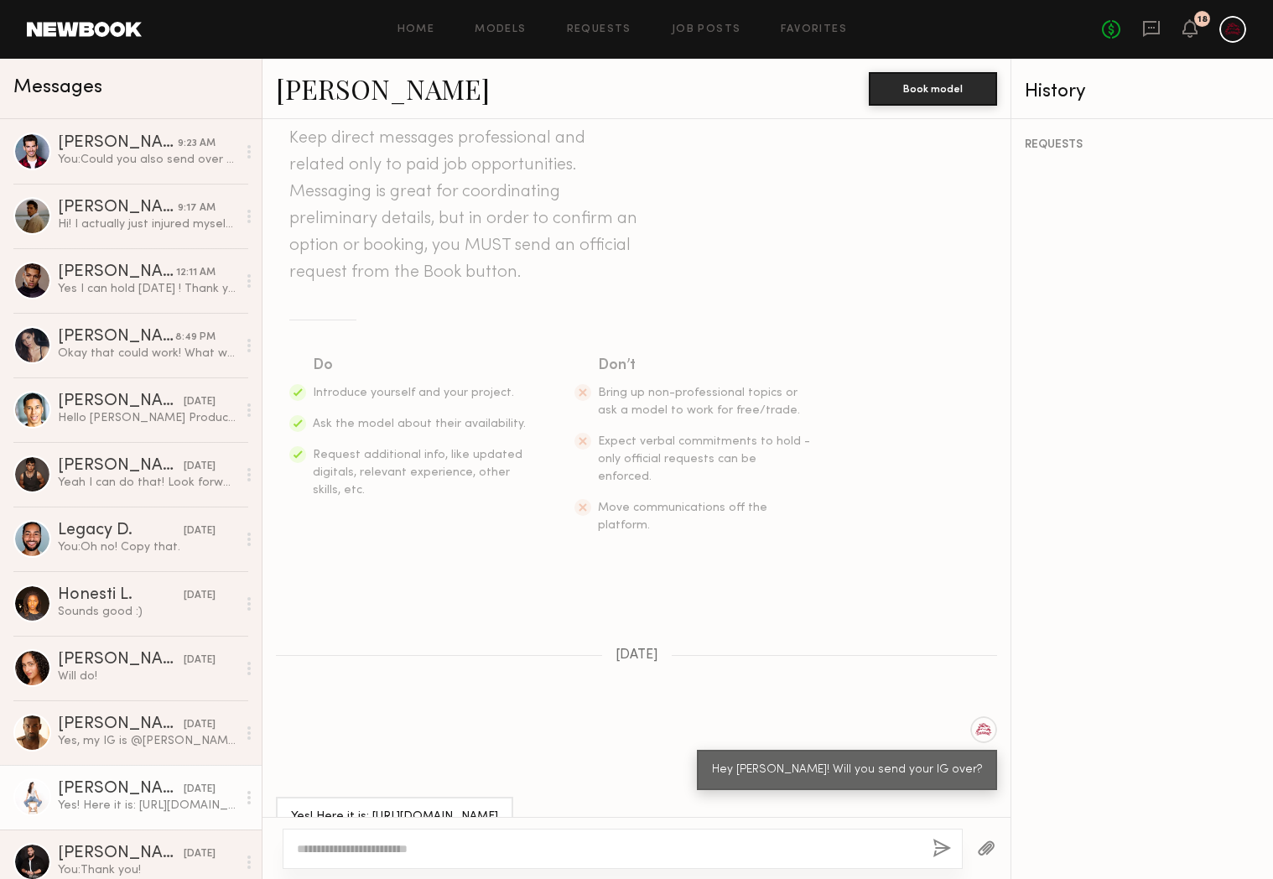
click at [510, 837] on div at bounding box center [623, 848] width 680 height 40
click at [504, 843] on textarea at bounding box center [608, 848] width 622 height 17
type textarea "**********"
click at [936, 849] on button "button" at bounding box center [941, 848] width 18 height 21
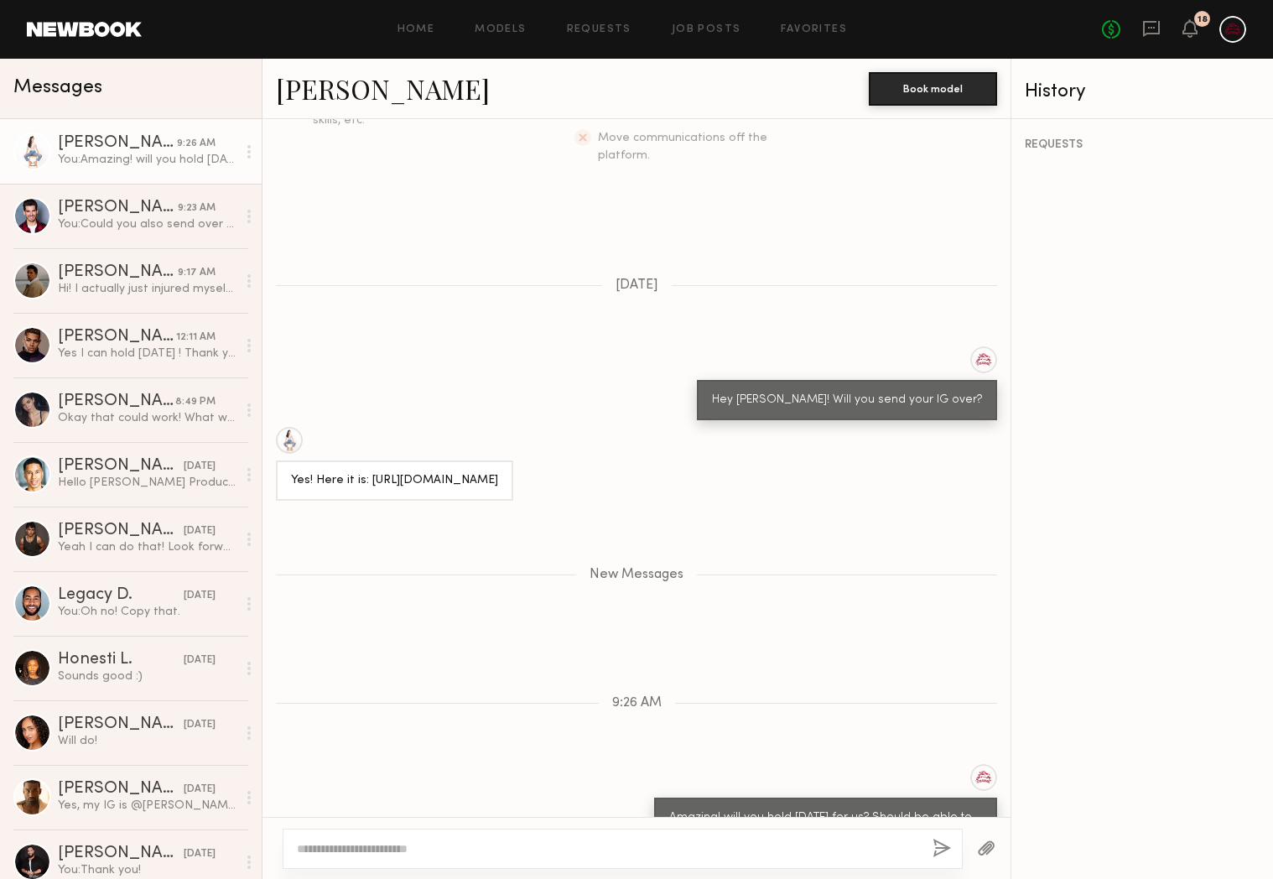
scroll to position [490, 0]
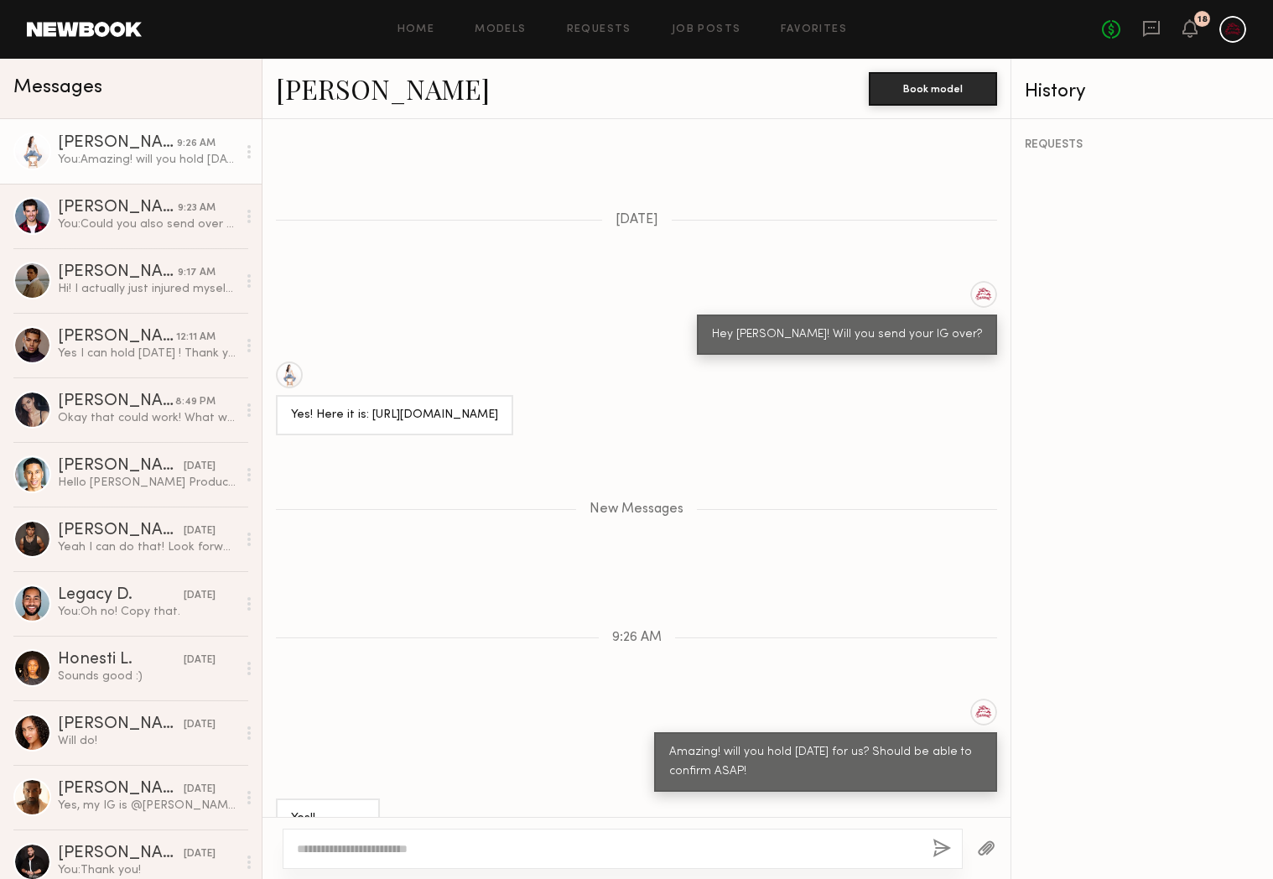
click at [466, 847] on textarea at bounding box center [608, 848] width 622 height 17
type textarea "**********"
click at [949, 853] on button "button" at bounding box center [941, 848] width 18 height 21
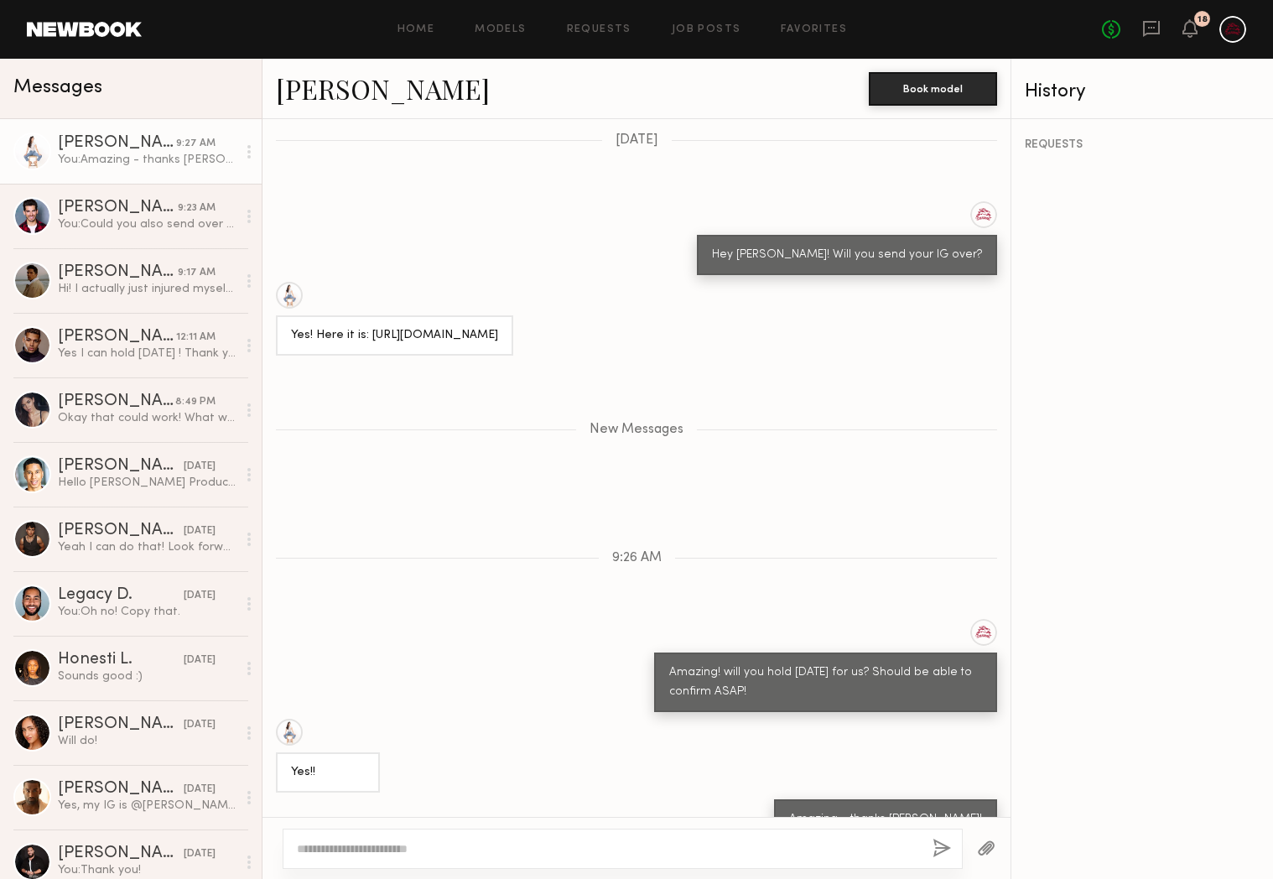
click at [381, 858] on div at bounding box center [623, 848] width 680 height 40
click at [484, 848] on textarea at bounding box center [608, 848] width 622 height 17
type textarea "**********"
click at [945, 848] on button "button" at bounding box center [941, 848] width 18 height 21
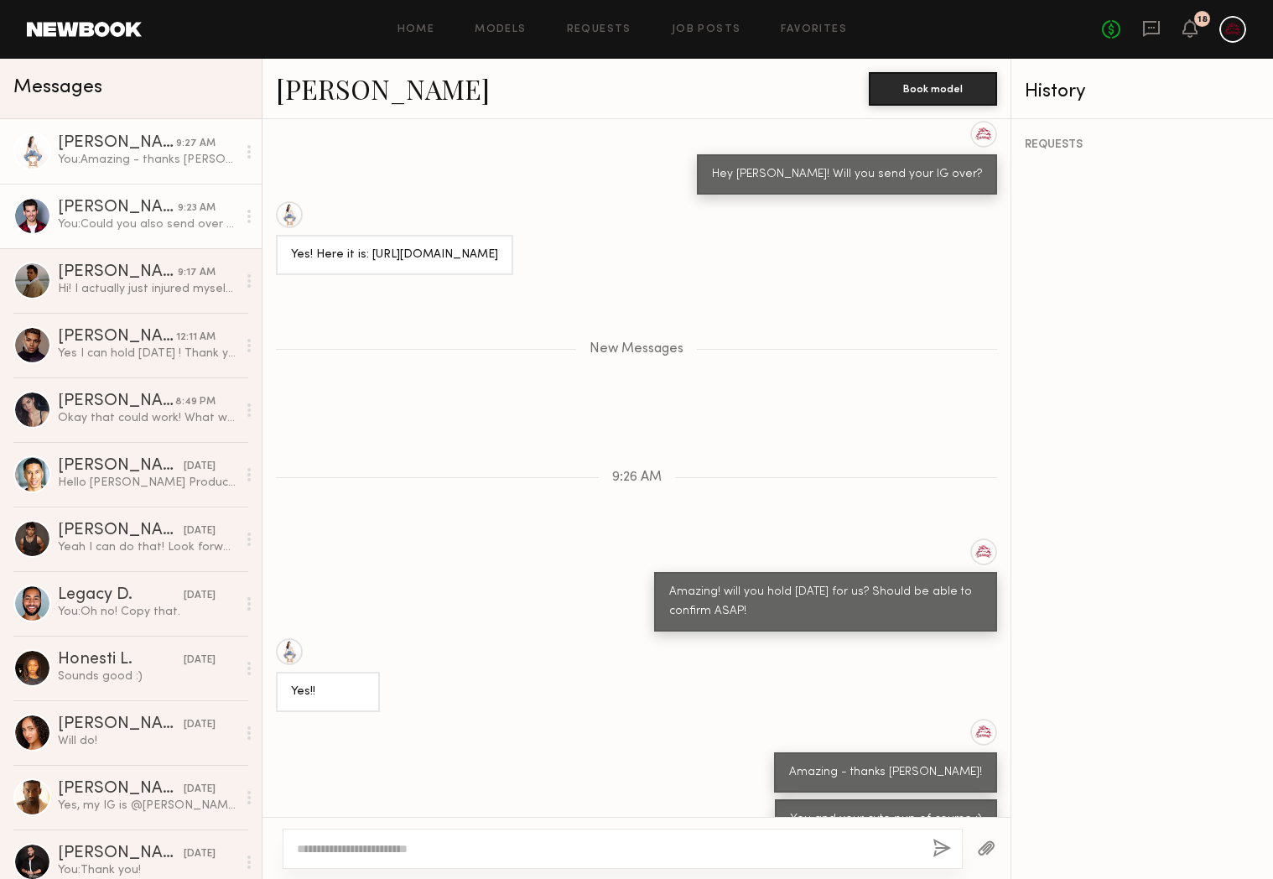
click at [146, 227] on div "You: Could you also send over a pic of your dog?" at bounding box center [147, 224] width 179 height 16
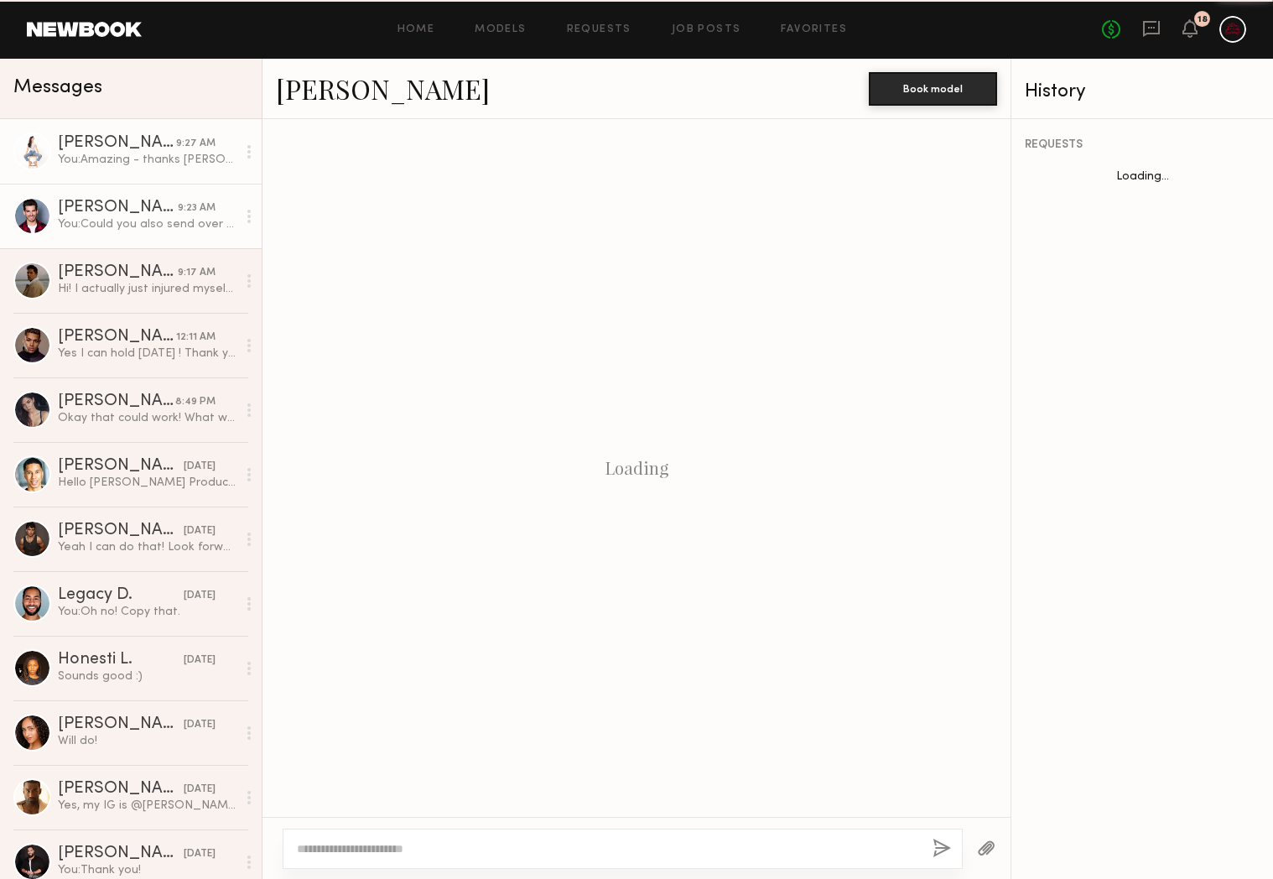
scroll to position [74, 0]
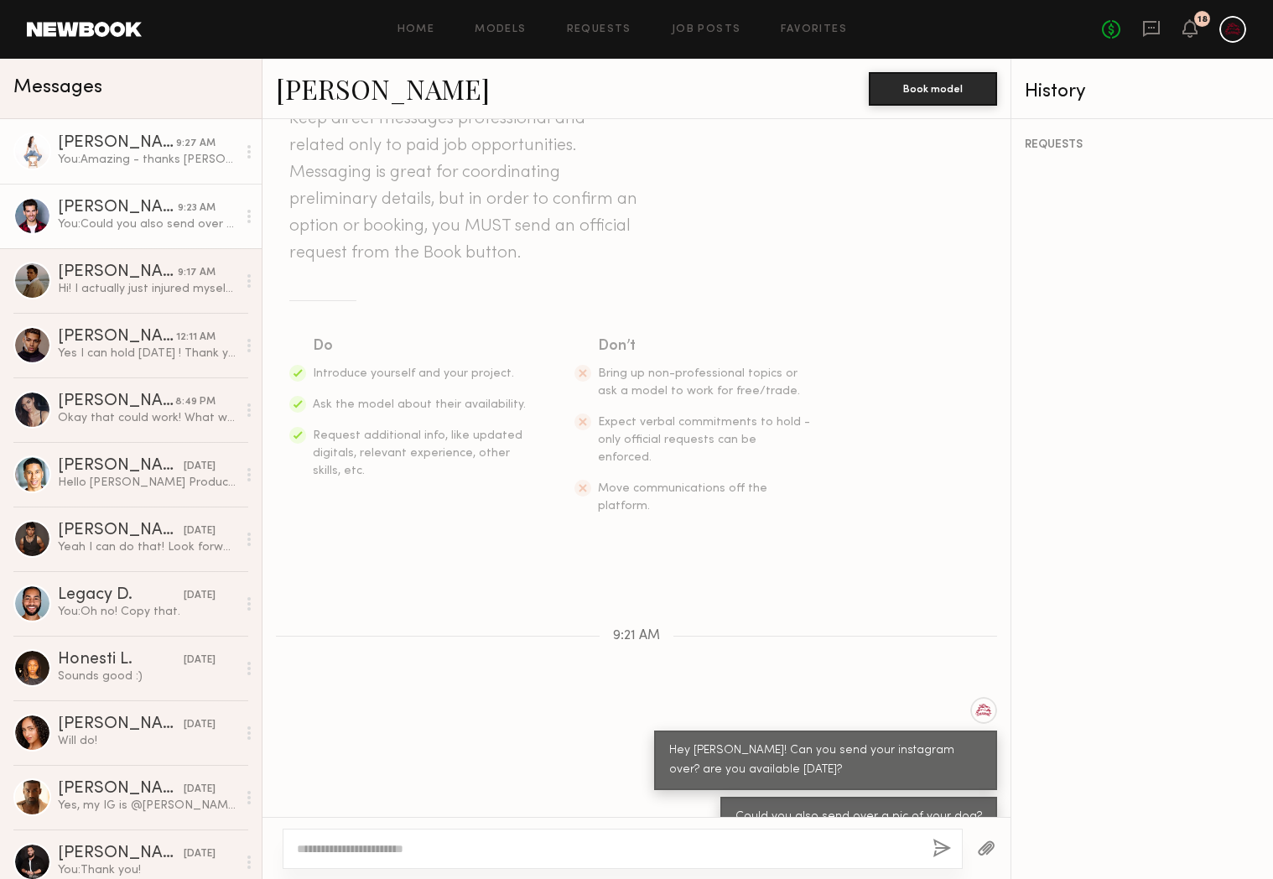
click at [129, 162] on div "You: Amazing - thanks Hannah!" at bounding box center [147, 160] width 179 height 16
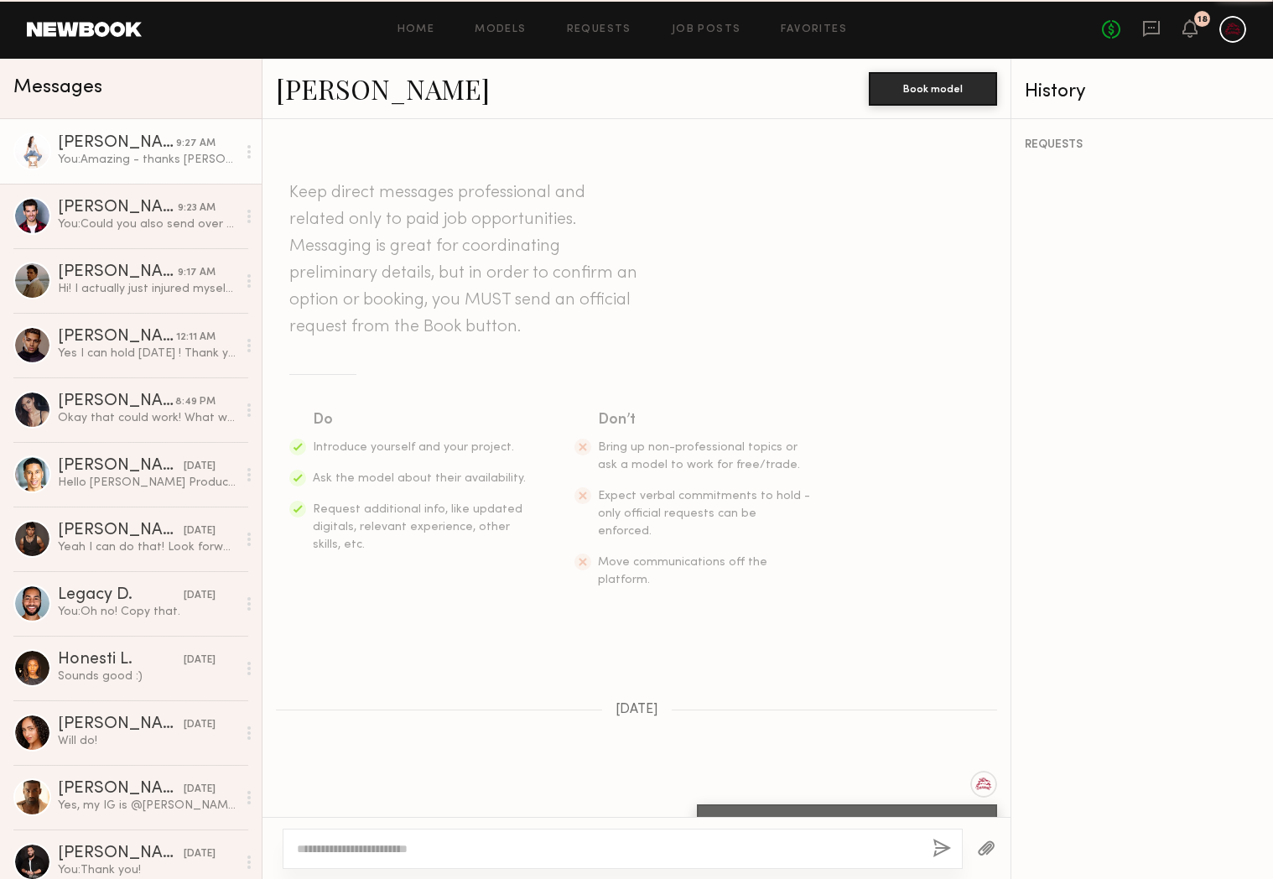
scroll to position [522, 0]
